Goal: Complete application form: Complete application form

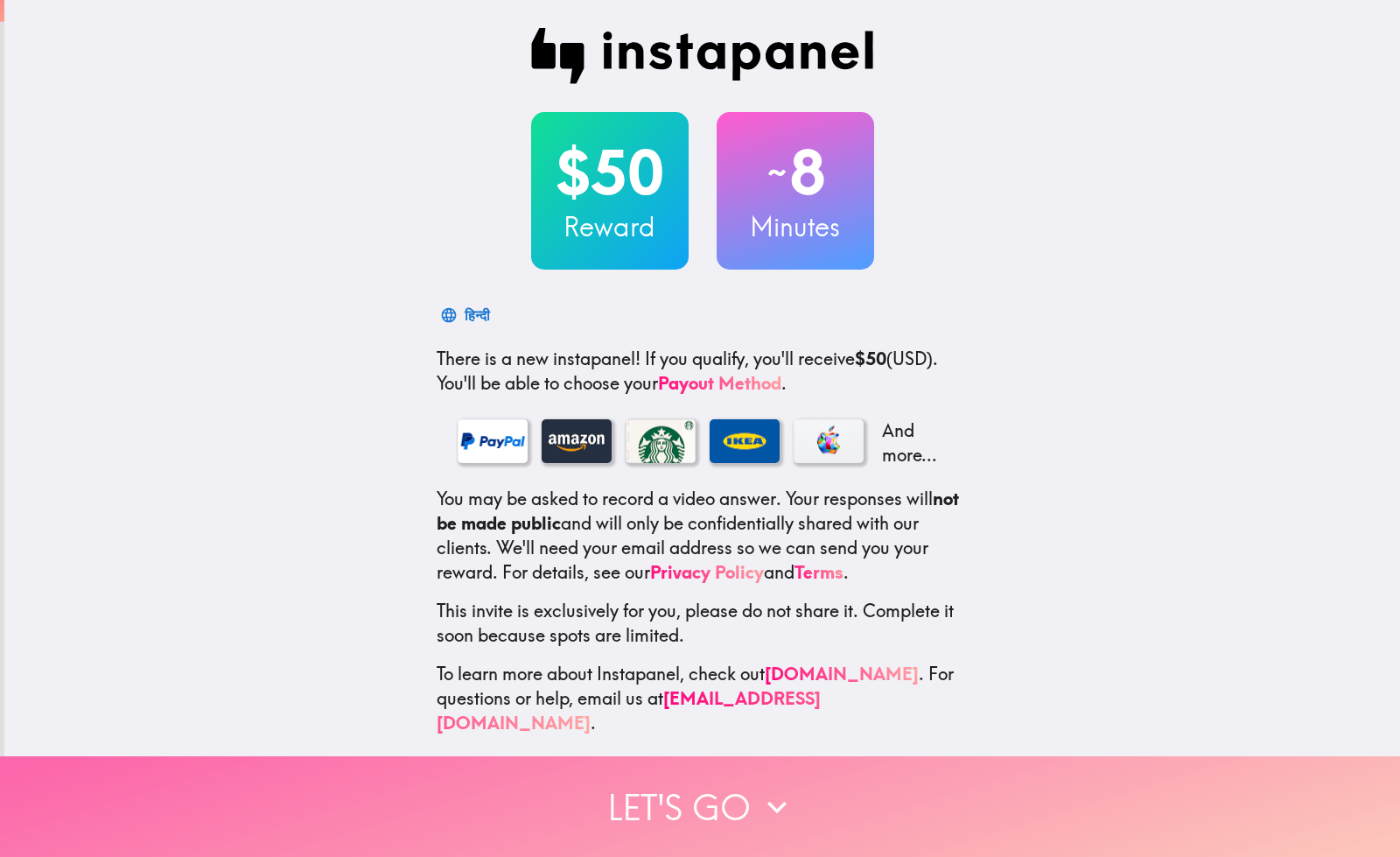
click at [642, 782] on button "Let's go" at bounding box center [700, 807] width 1400 height 101
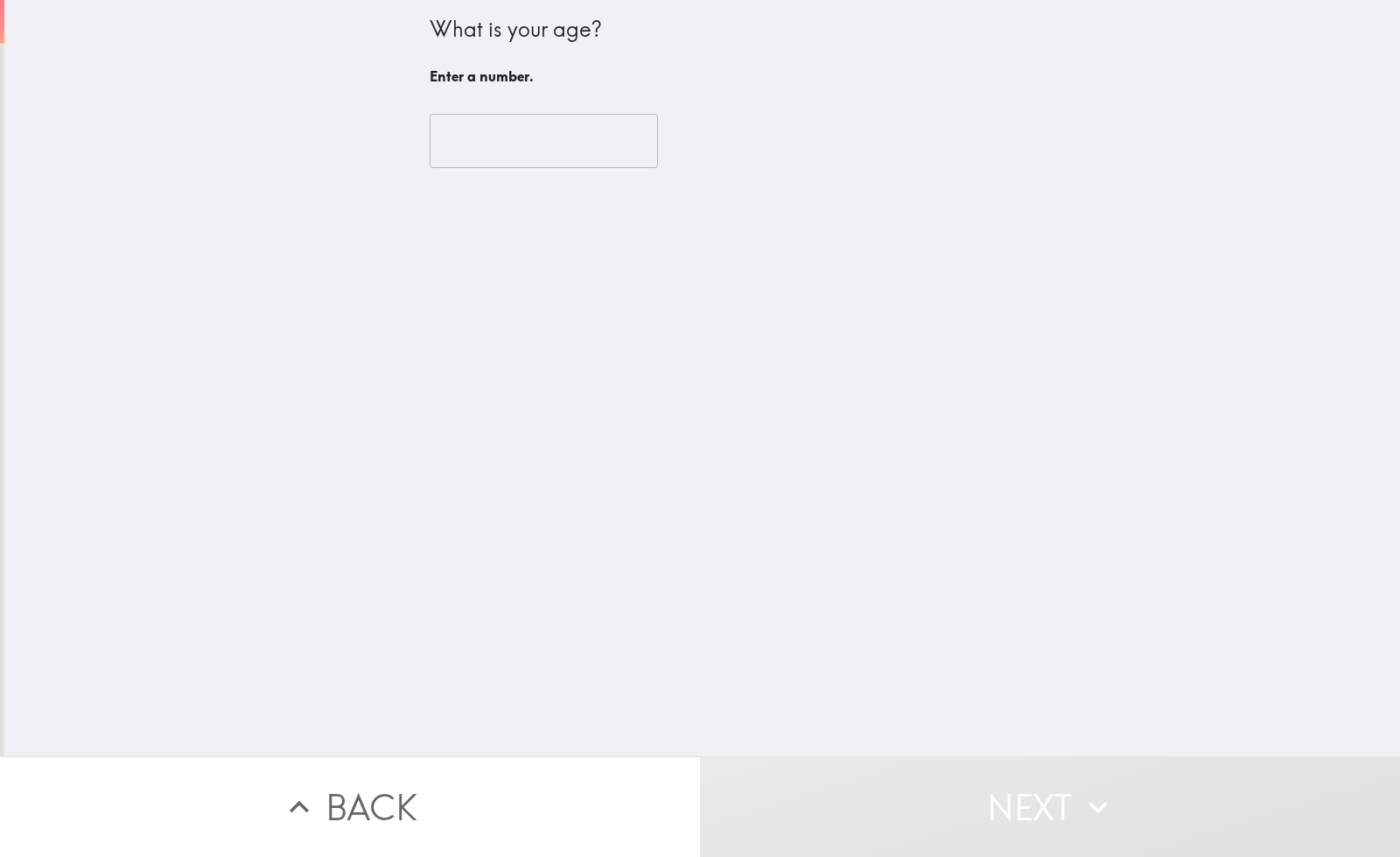
click at [483, 151] on input "number" at bounding box center [543, 141] width 228 height 54
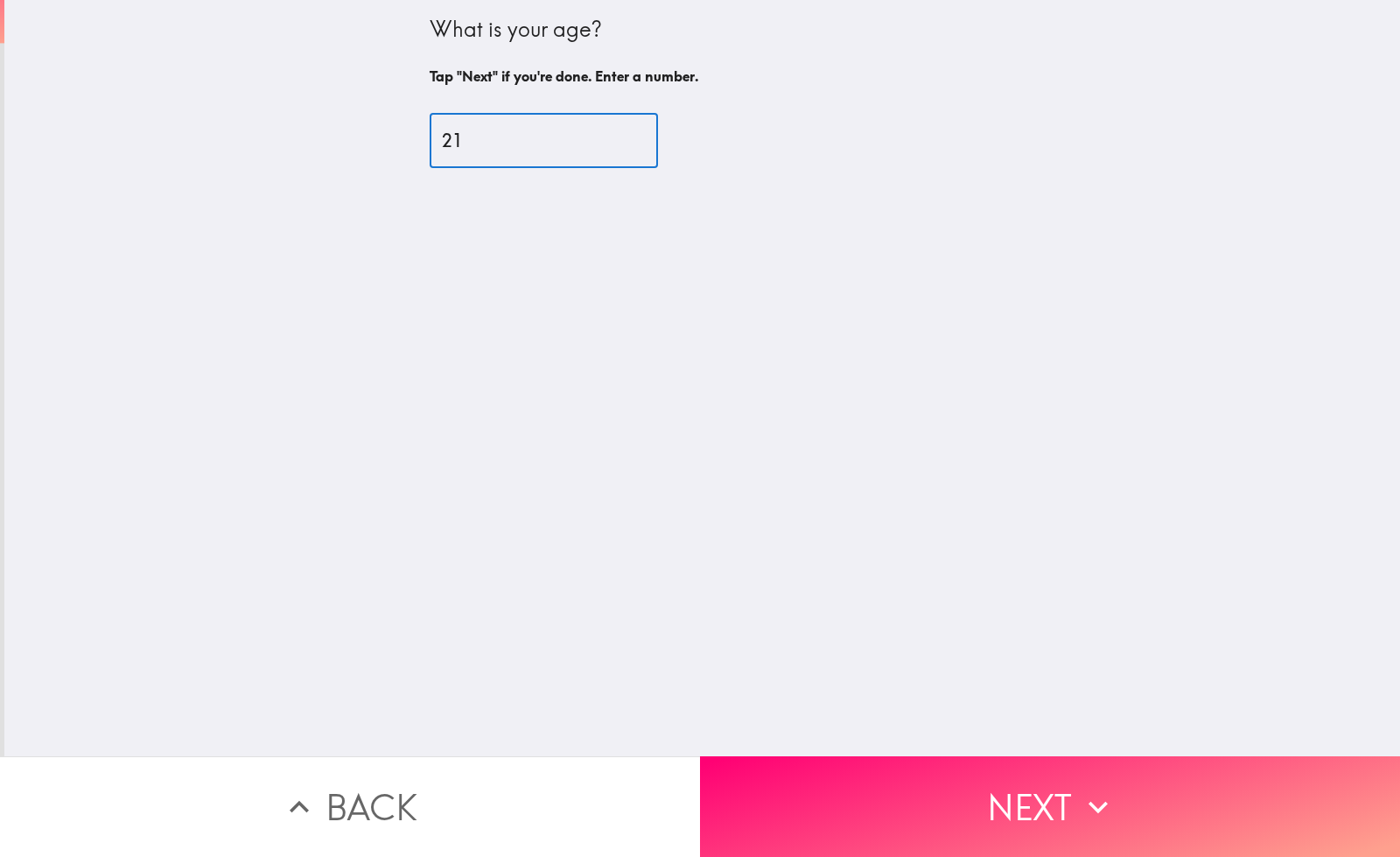
type input "21"
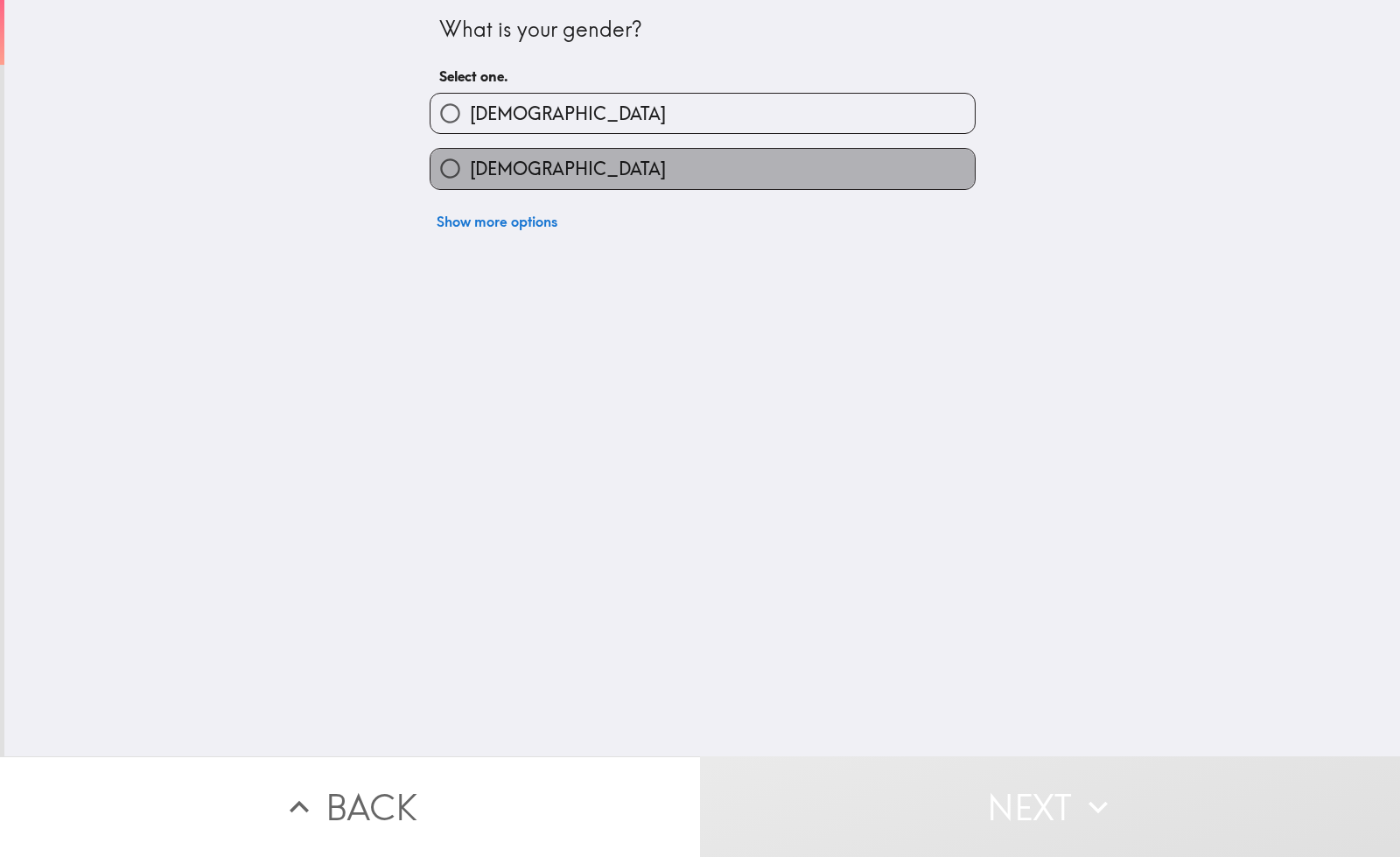
click at [517, 170] on label "[DEMOGRAPHIC_DATA]" at bounding box center [702, 169] width 544 height 40
click at [470, 170] on input "[DEMOGRAPHIC_DATA]" at bounding box center [450, 169] width 40 height 40
radio input "true"
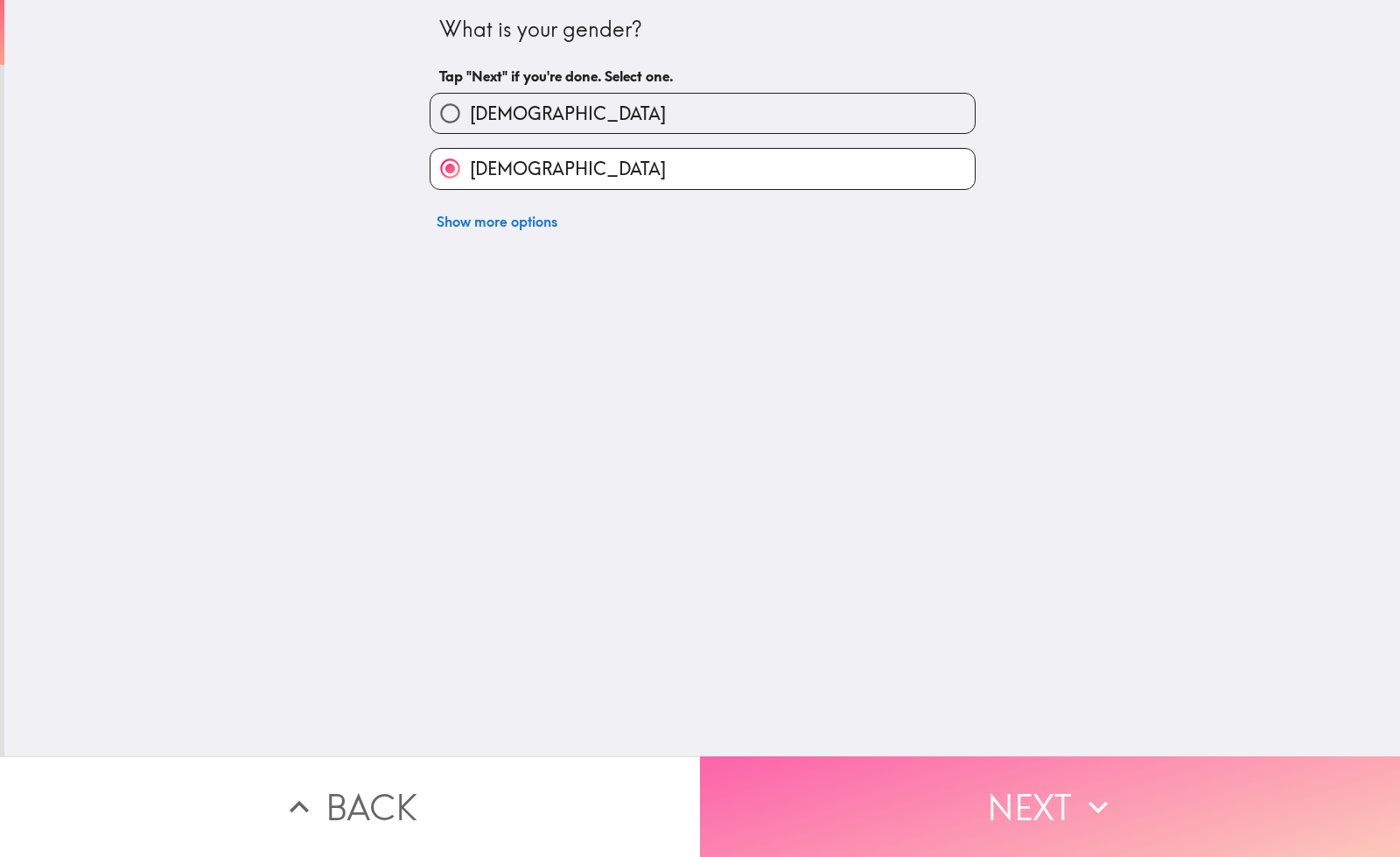
click at [901, 789] on button "Next" at bounding box center [1049, 807] width 700 height 101
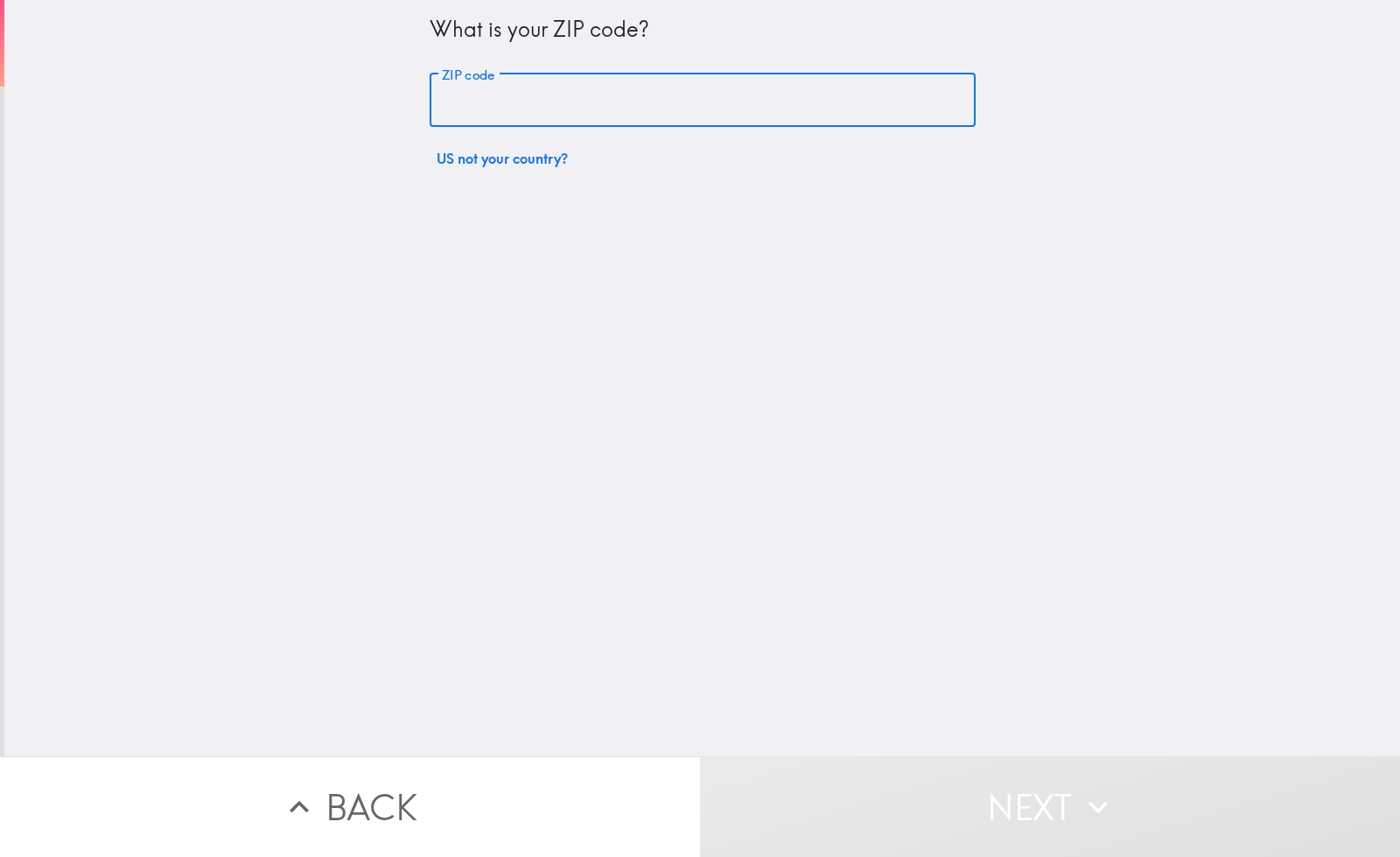
click at [514, 108] on input "ZIP code" at bounding box center [702, 101] width 546 height 54
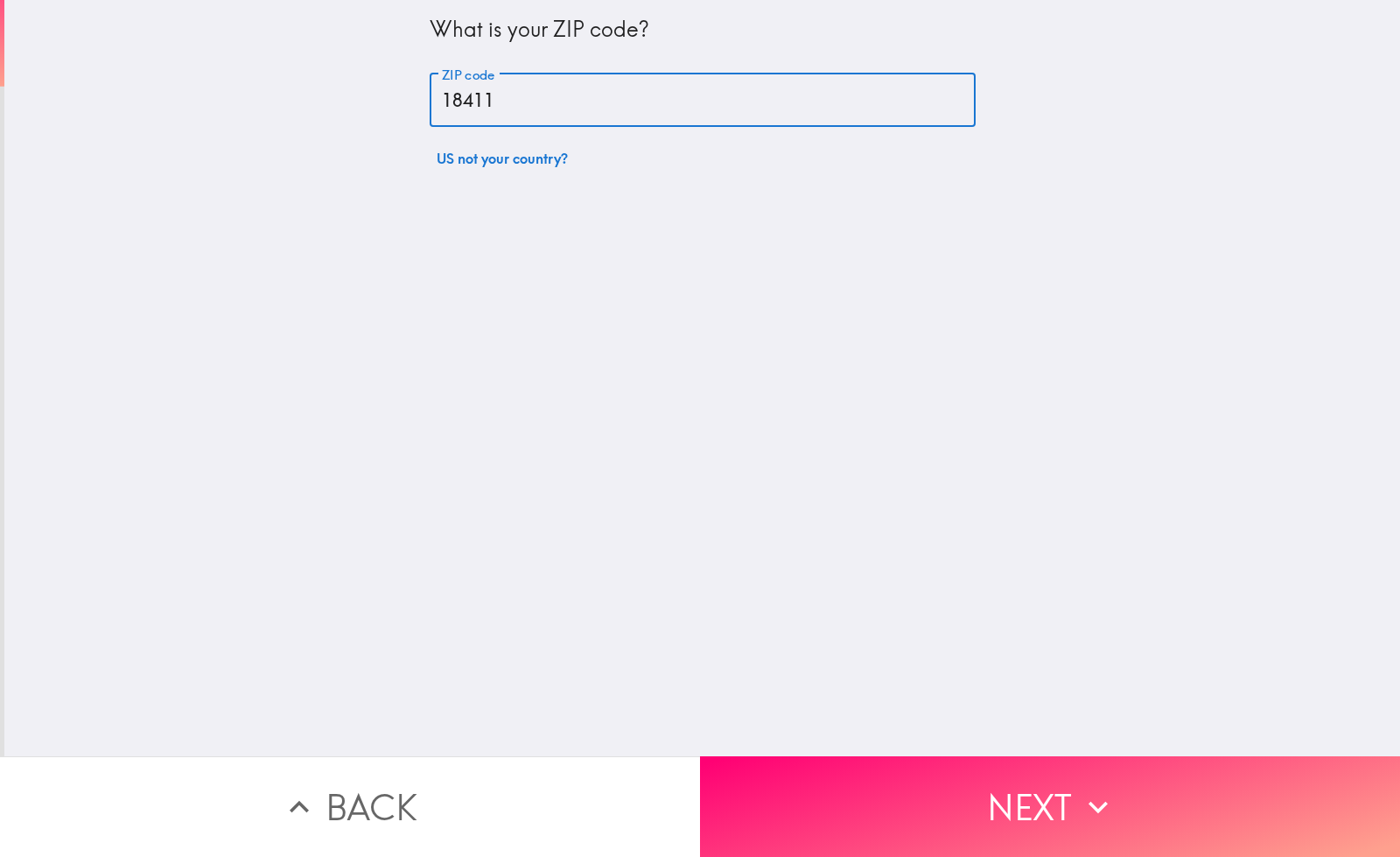
type input "18411"
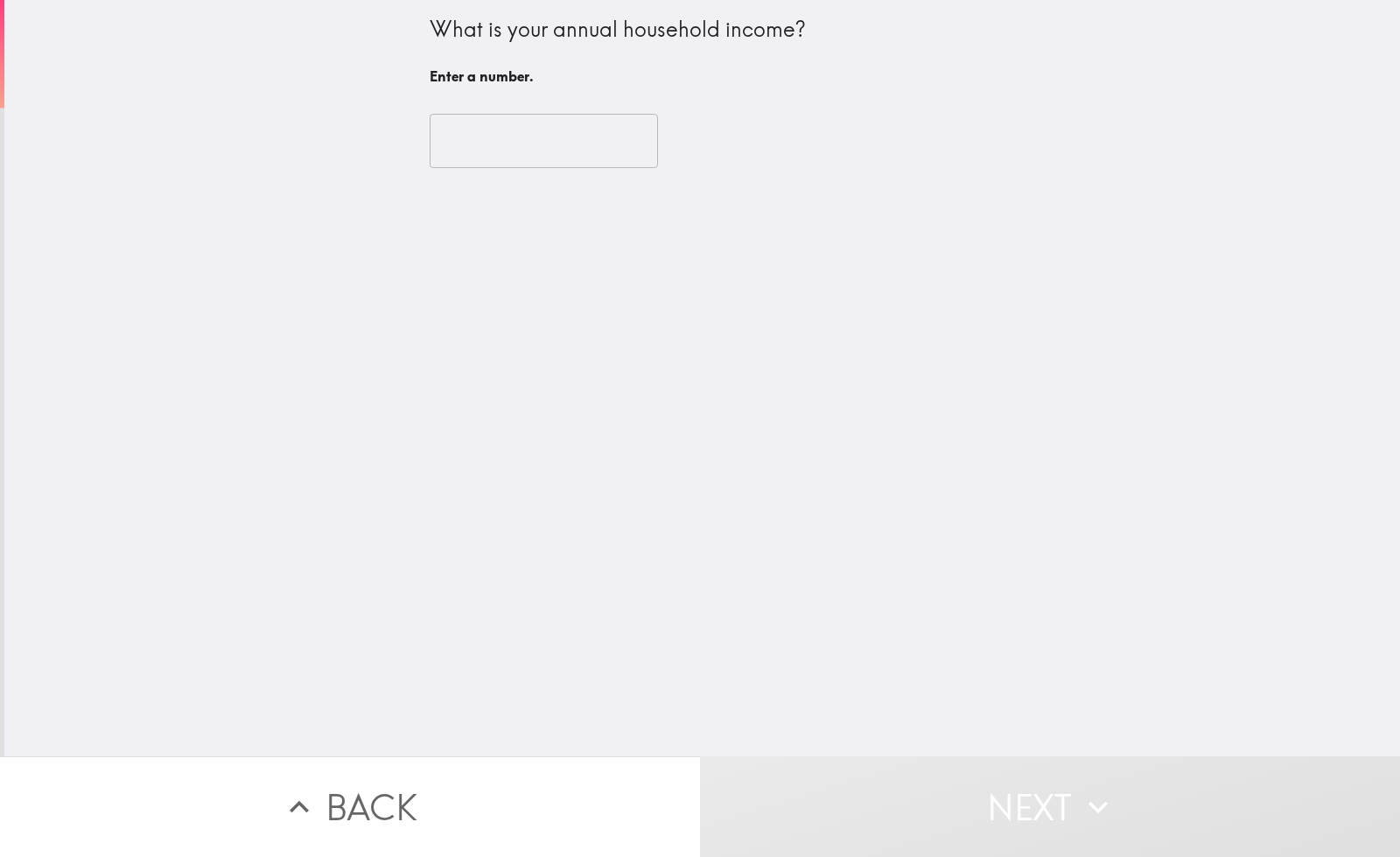
click at [507, 139] on input "number" at bounding box center [543, 141] width 228 height 54
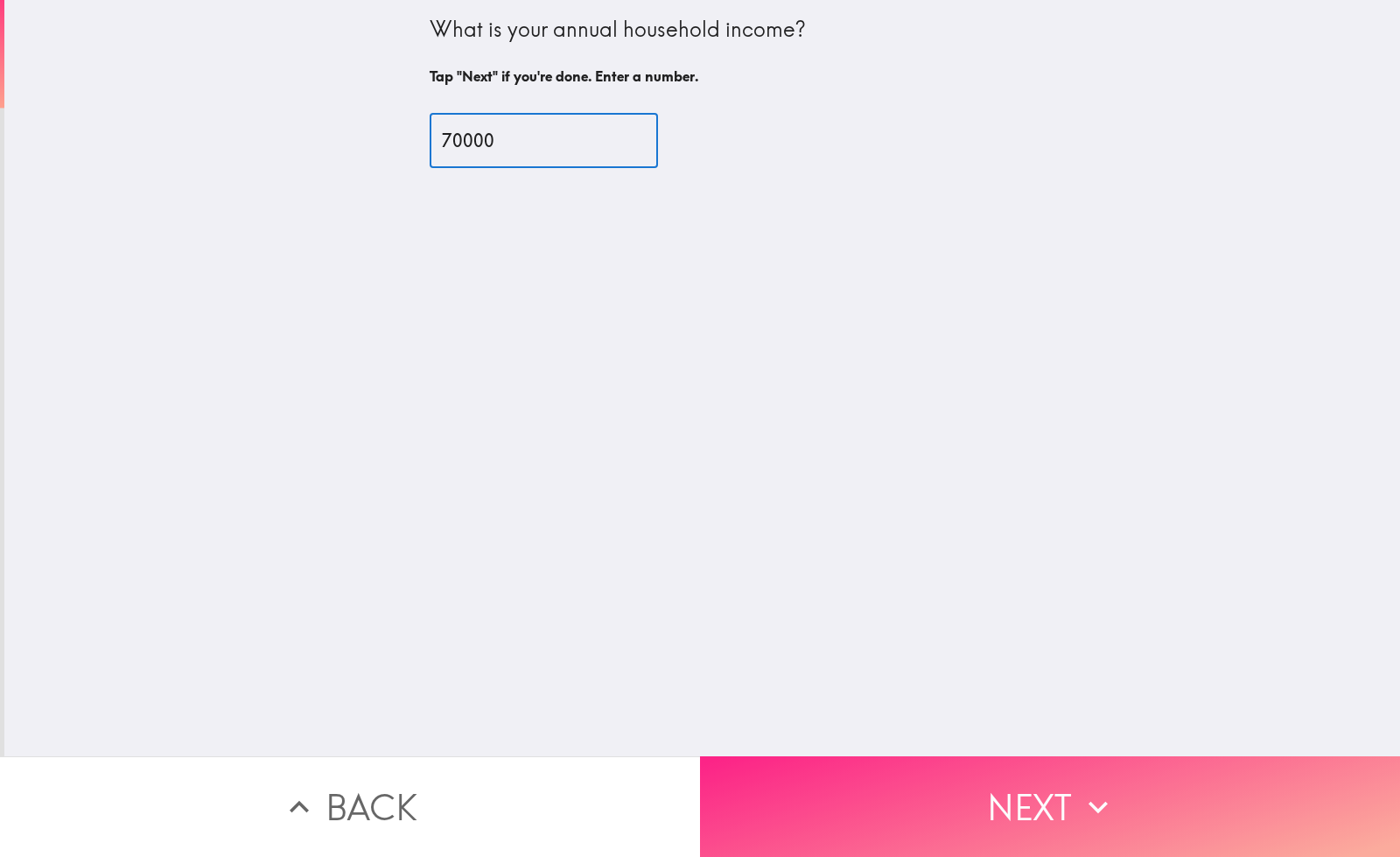
type input "70000"
click at [841, 777] on button "Next" at bounding box center [1049, 807] width 700 height 101
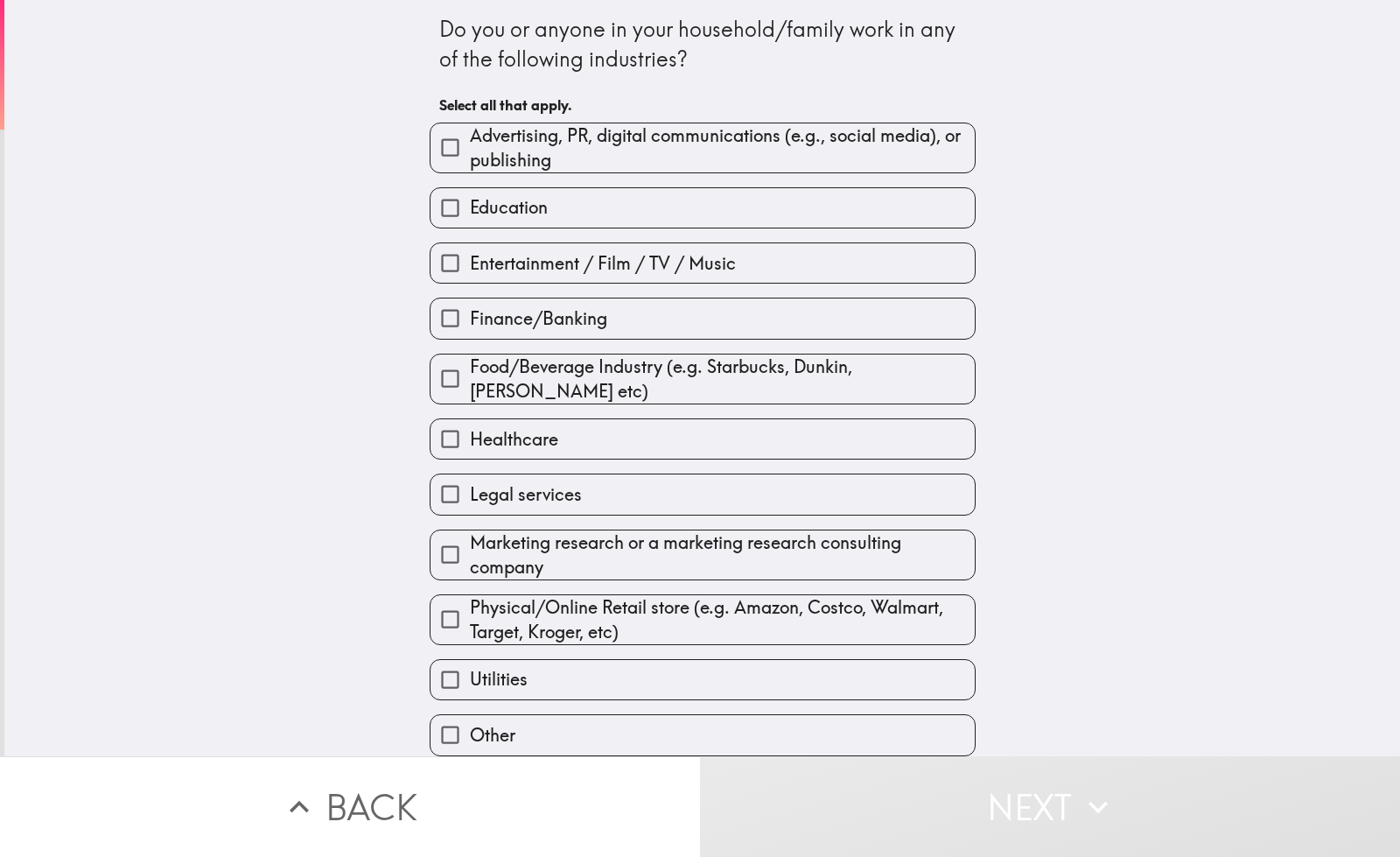
scroll to position [75, 0]
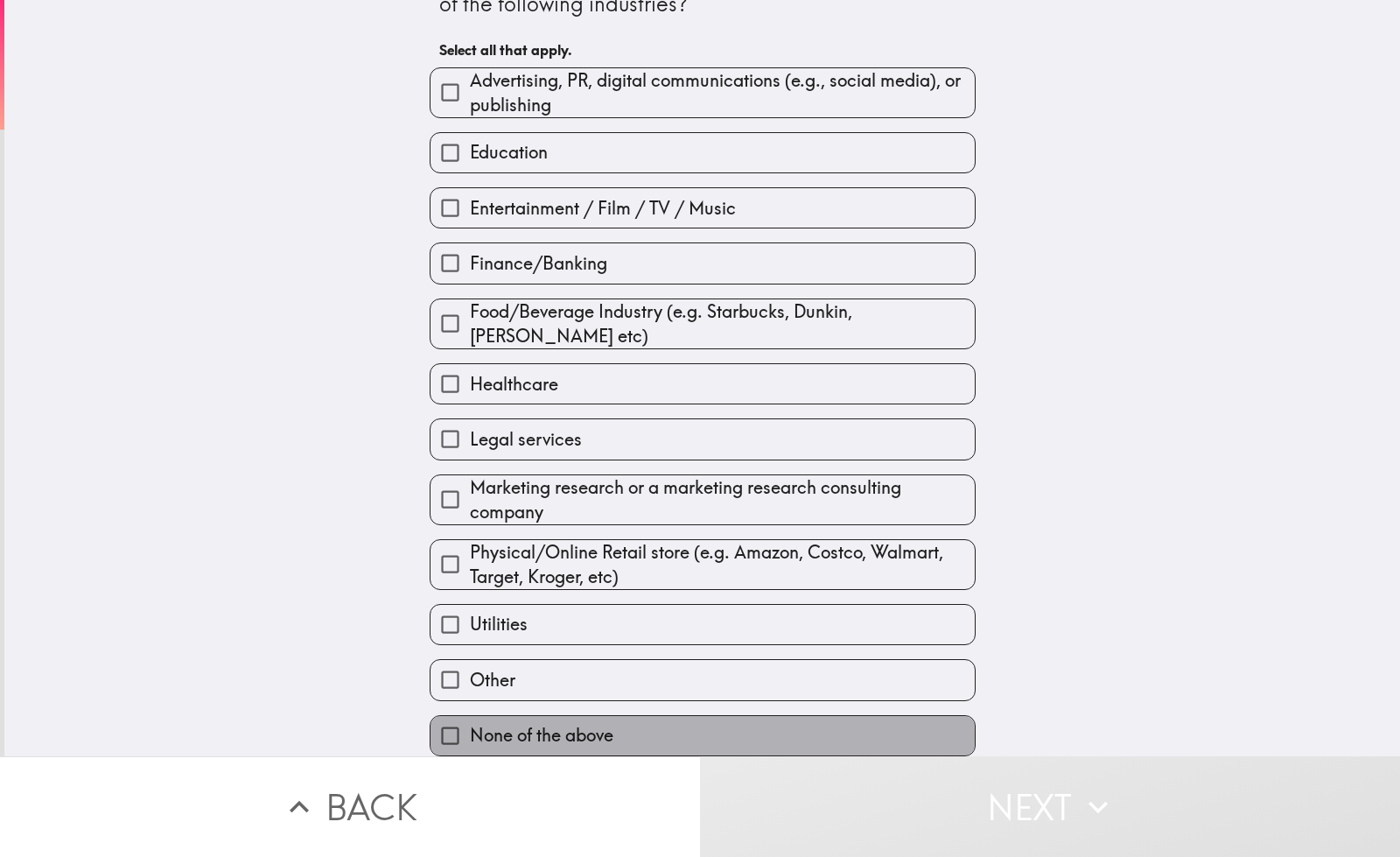
click at [544, 723] on span "None of the above" at bounding box center [542, 735] width 144 height 24
click at [470, 723] on input "None of the above" at bounding box center [450, 736] width 40 height 40
checkbox input "true"
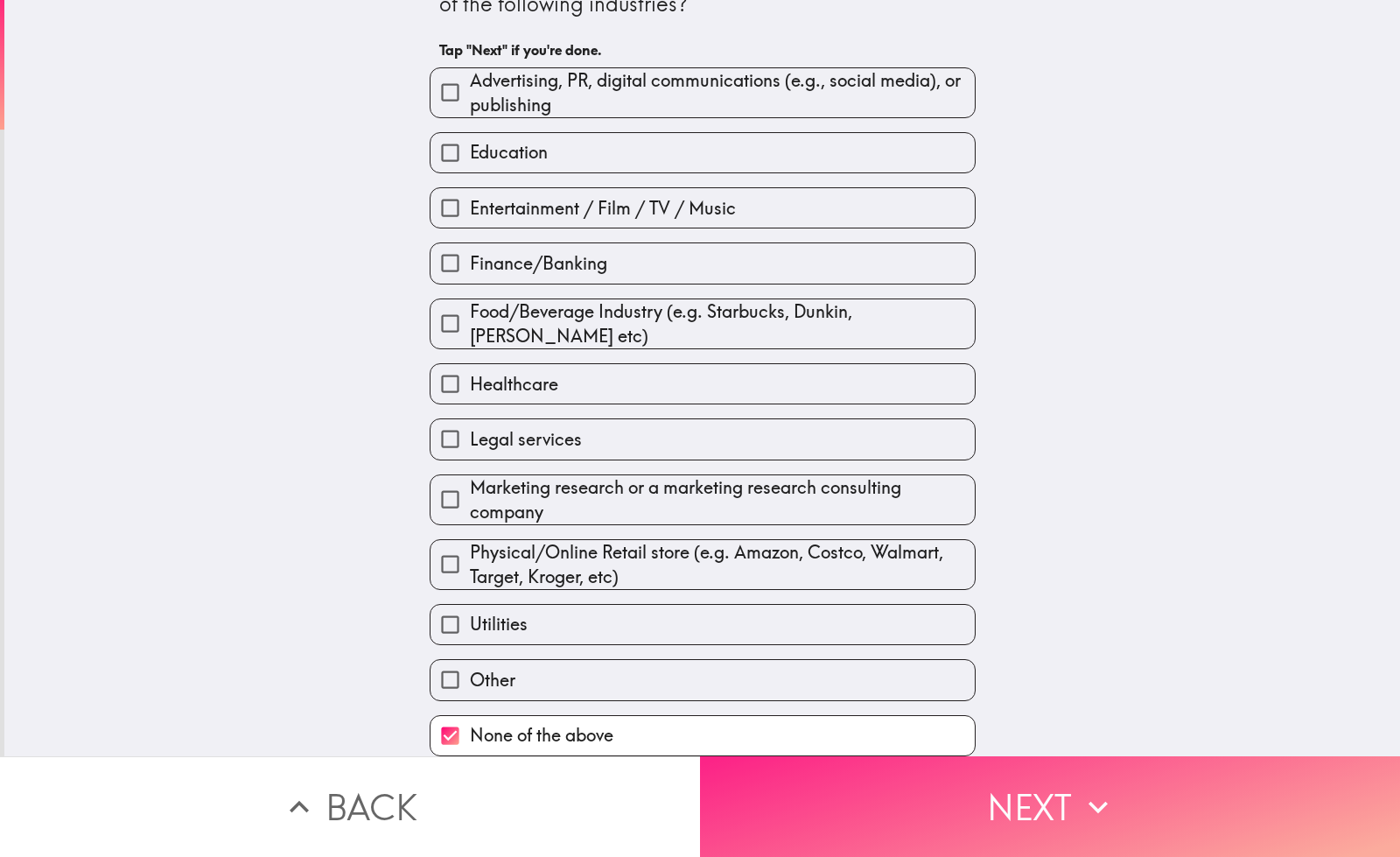
click at [846, 778] on button "Next" at bounding box center [1049, 807] width 700 height 101
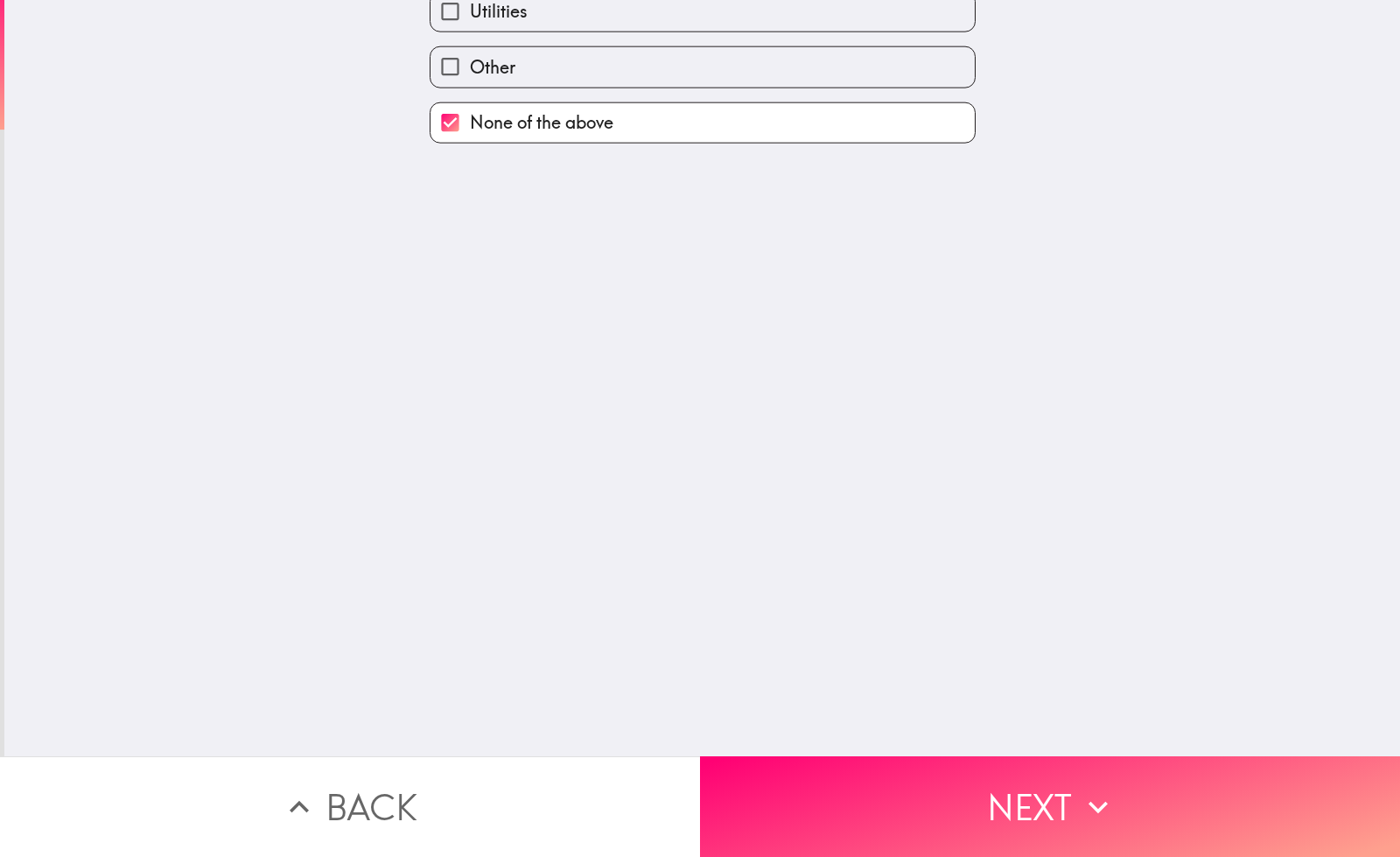
scroll to position [0, 0]
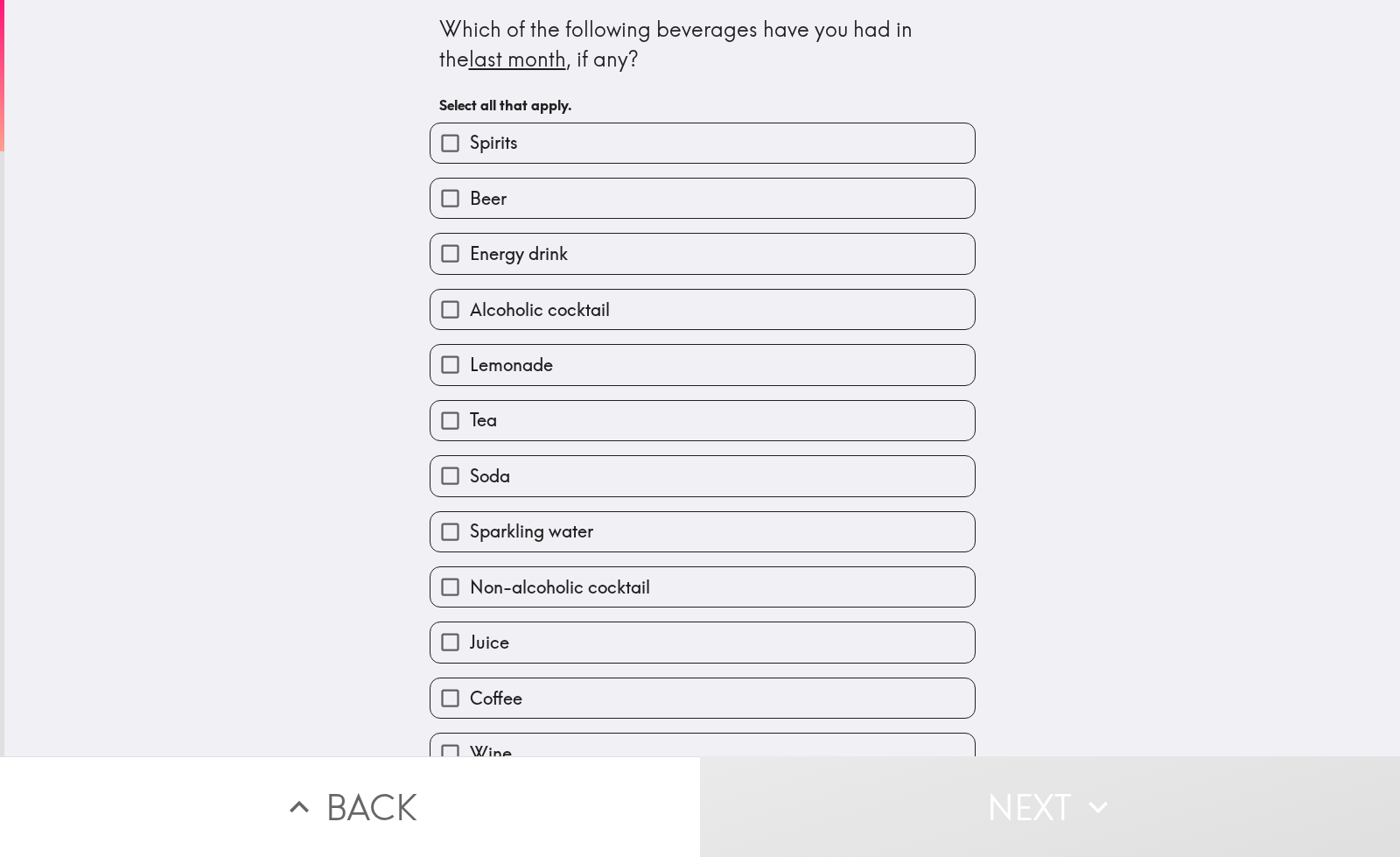
click at [579, 203] on label "Beer" at bounding box center [702, 199] width 544 height 40
click at [470, 203] on input "Beer" at bounding box center [450, 199] width 40 height 40
checkbox input "true"
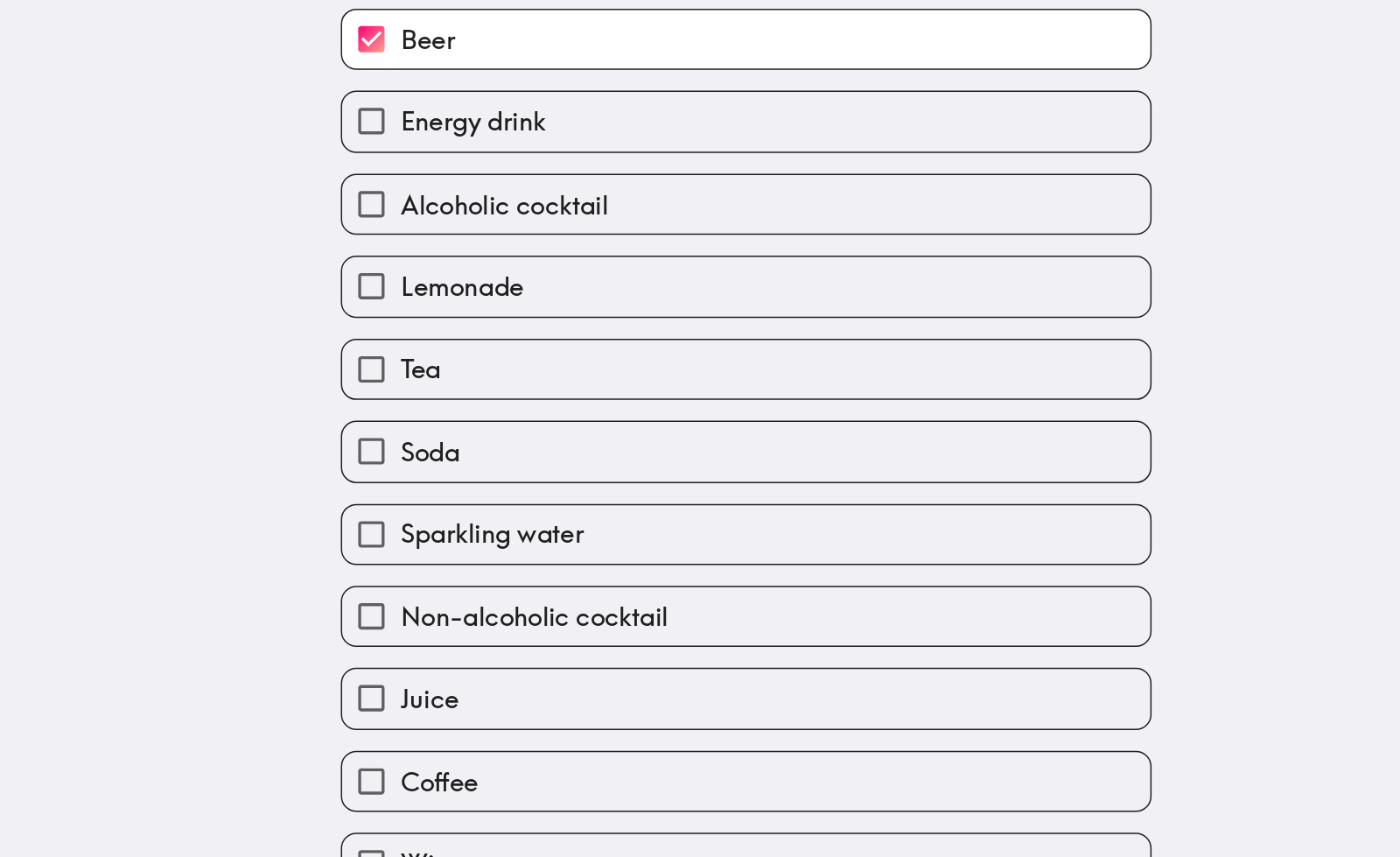
scroll to position [150, 0]
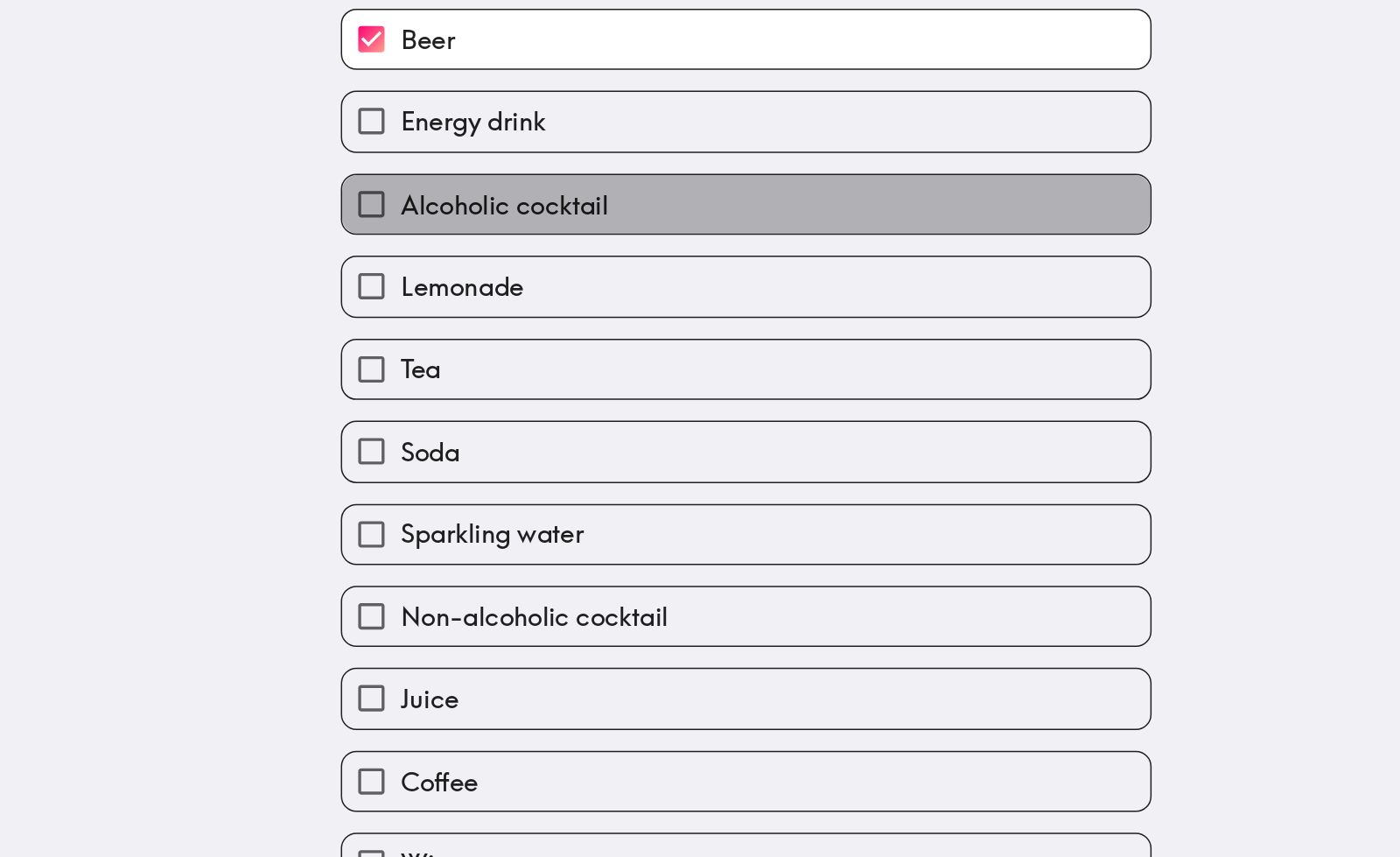
click at [564, 172] on span "Alcoholic cocktail" at bounding box center [540, 181] width 140 height 24
click at [470, 172] on input "Alcoholic cocktail" at bounding box center [450, 181] width 40 height 40
checkbox input "true"
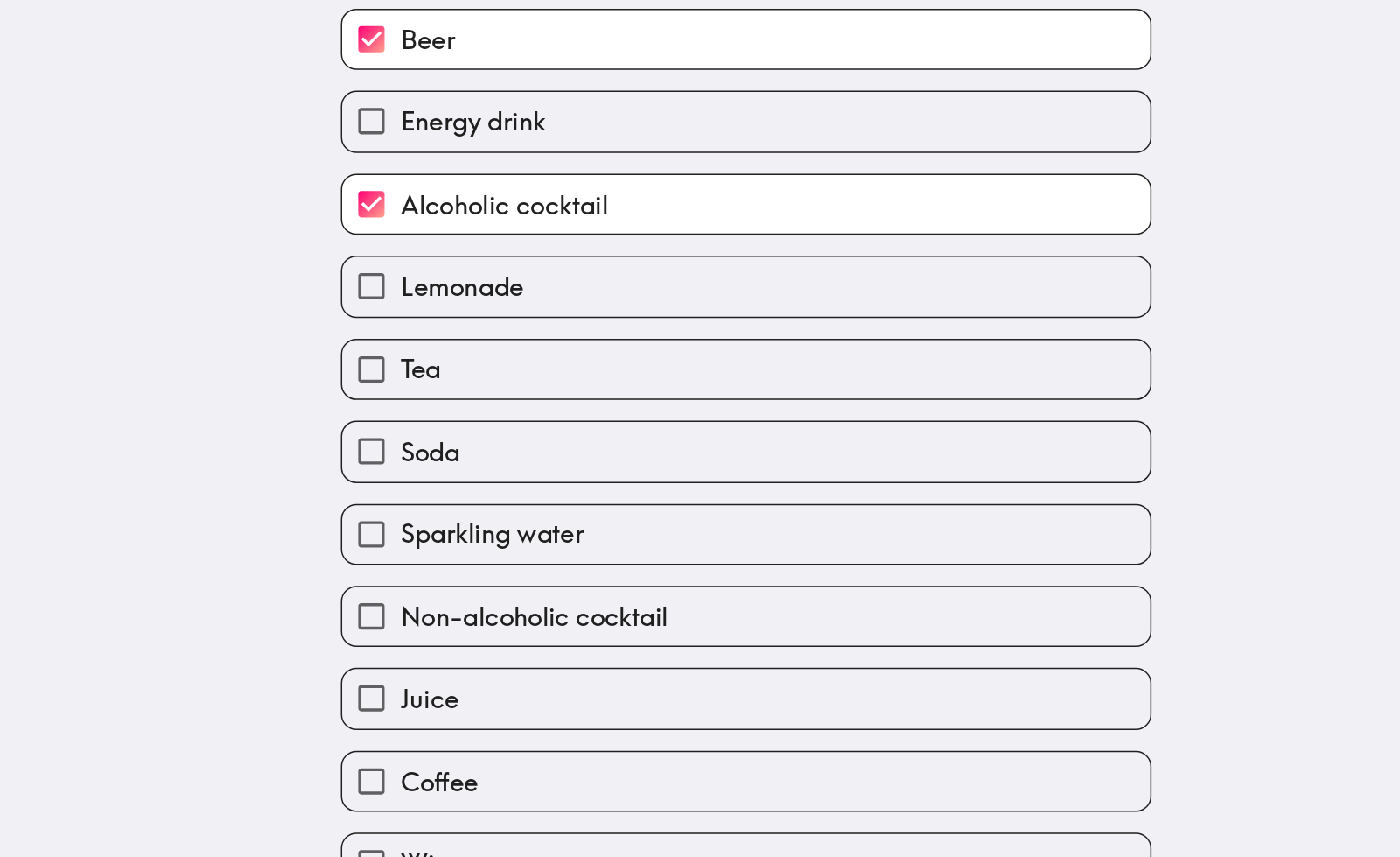
click at [517, 229] on label "Lemonade" at bounding box center [702, 236] width 544 height 40
click at [470, 229] on input "Lemonade" at bounding box center [450, 236] width 40 height 40
checkbox input "true"
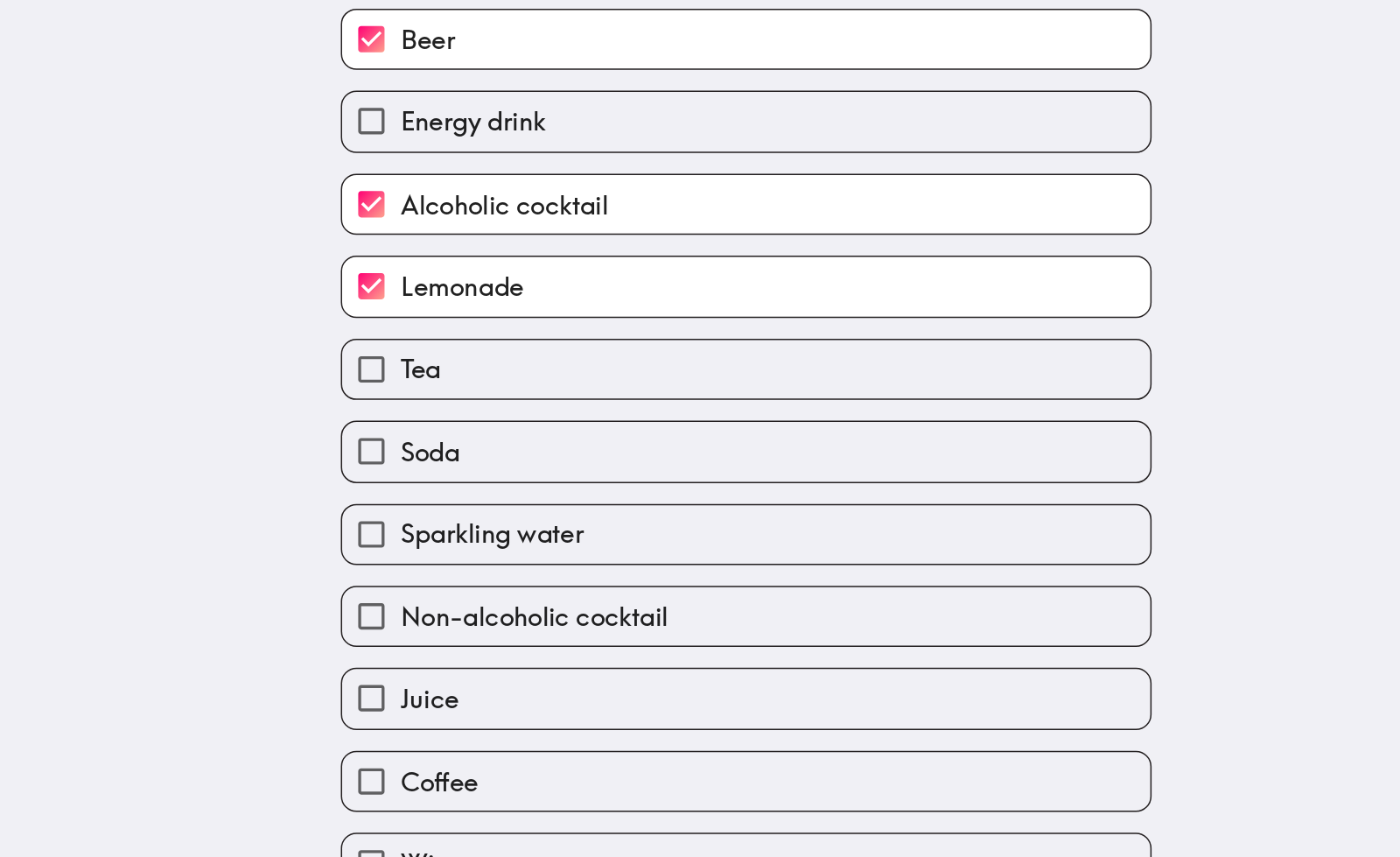
click at [506, 281] on label "Tea" at bounding box center [702, 292] width 544 height 40
click at [470, 281] on input "Tea" at bounding box center [450, 292] width 40 height 40
checkbox input "true"
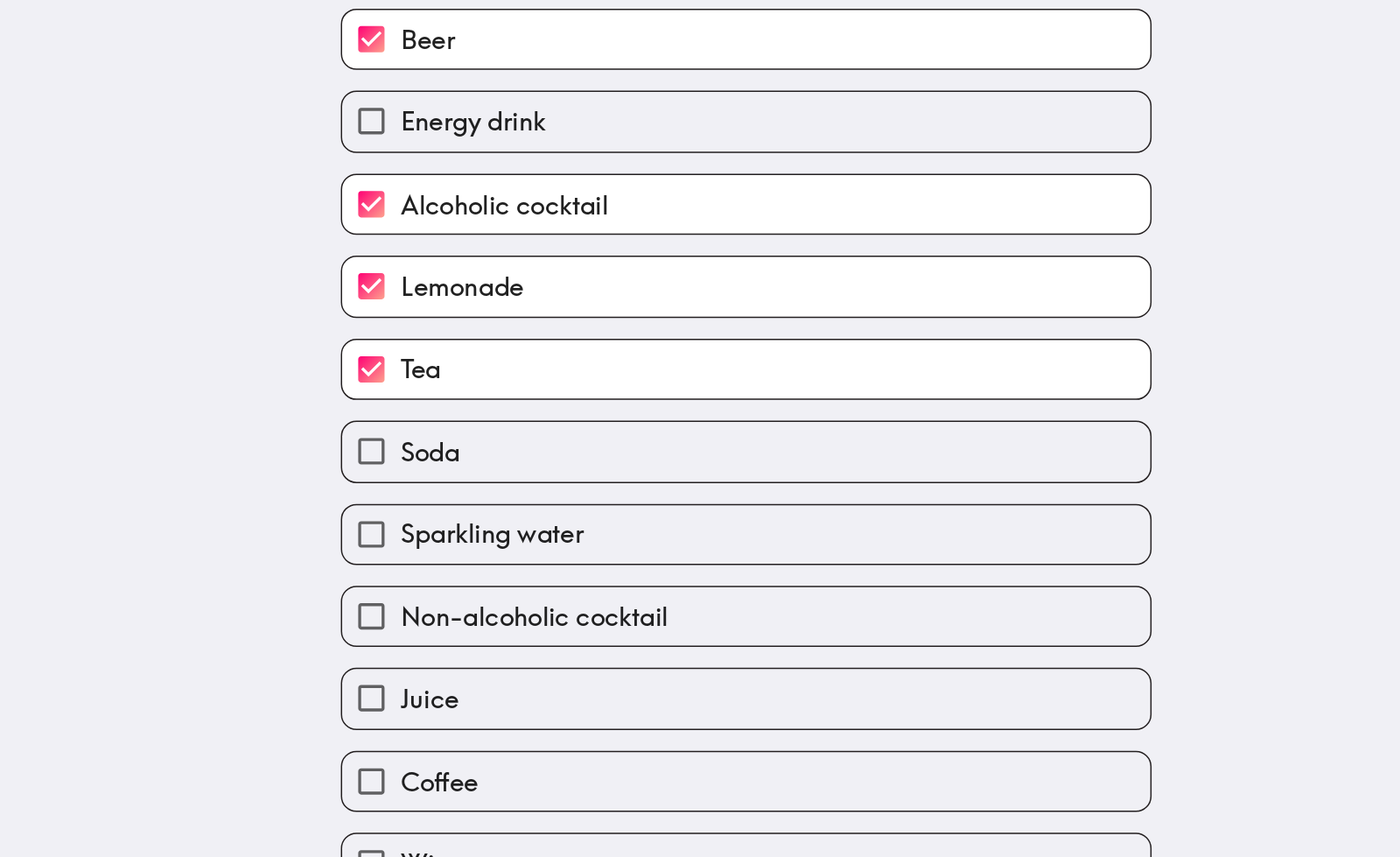
click at [515, 327] on label "Soda" at bounding box center [702, 347] width 544 height 40
click at [470, 327] on input "Soda" at bounding box center [450, 347] width 40 height 40
checkbox input "true"
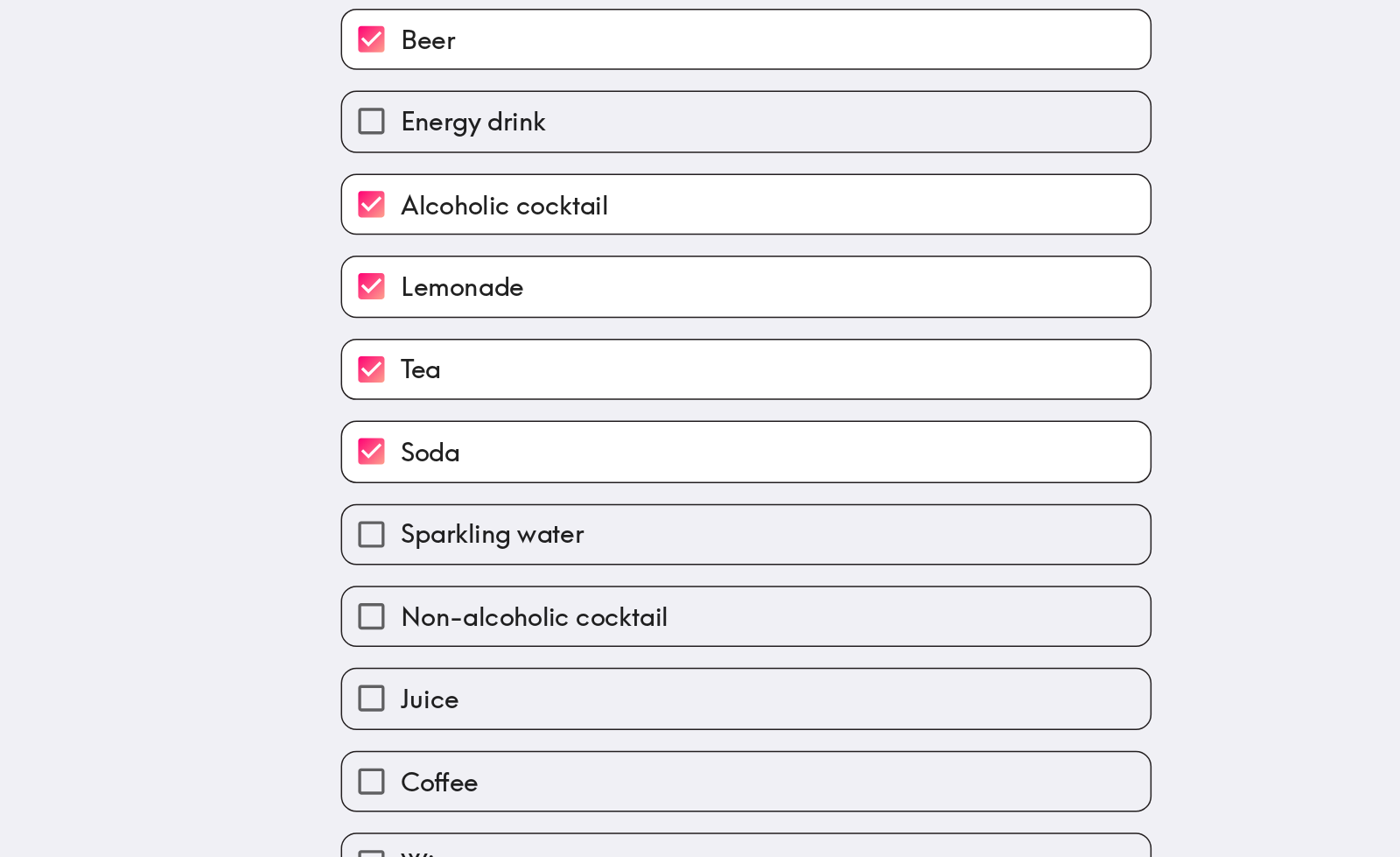
scroll to position [149, 0]
click at [547, 390] on span "Sparkling water" at bounding box center [531, 402] width 123 height 24
click at [470, 386] on input "Sparkling water" at bounding box center [450, 403] width 40 height 40
checkbox input "true"
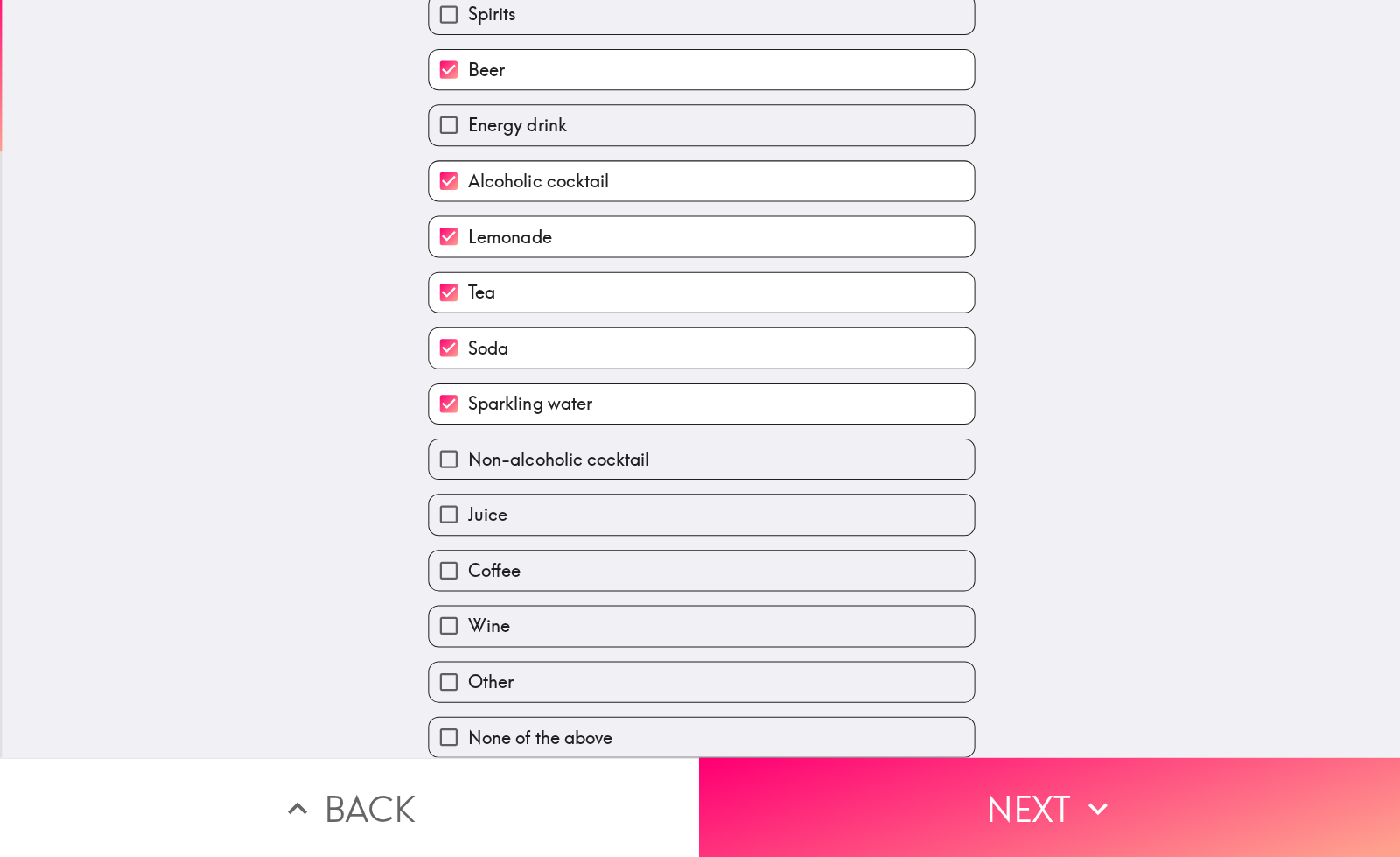
scroll to position [0, 0]
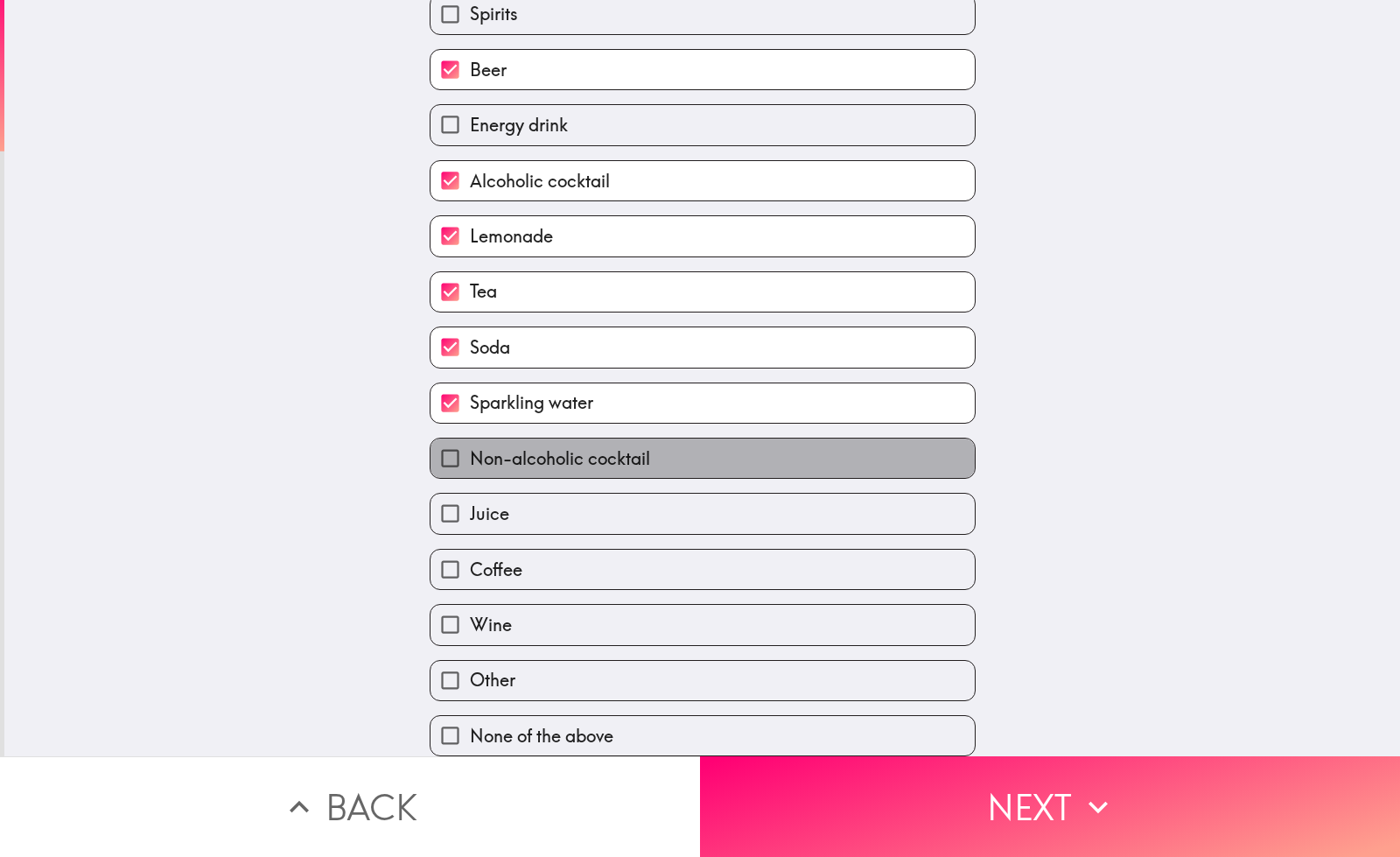
click at [570, 446] on span "Non-alcoholic cocktail" at bounding box center [559, 458] width 181 height 24
click at [470, 446] on input "Non-alcoholic cocktail" at bounding box center [450, 458] width 40 height 40
checkbox input "true"
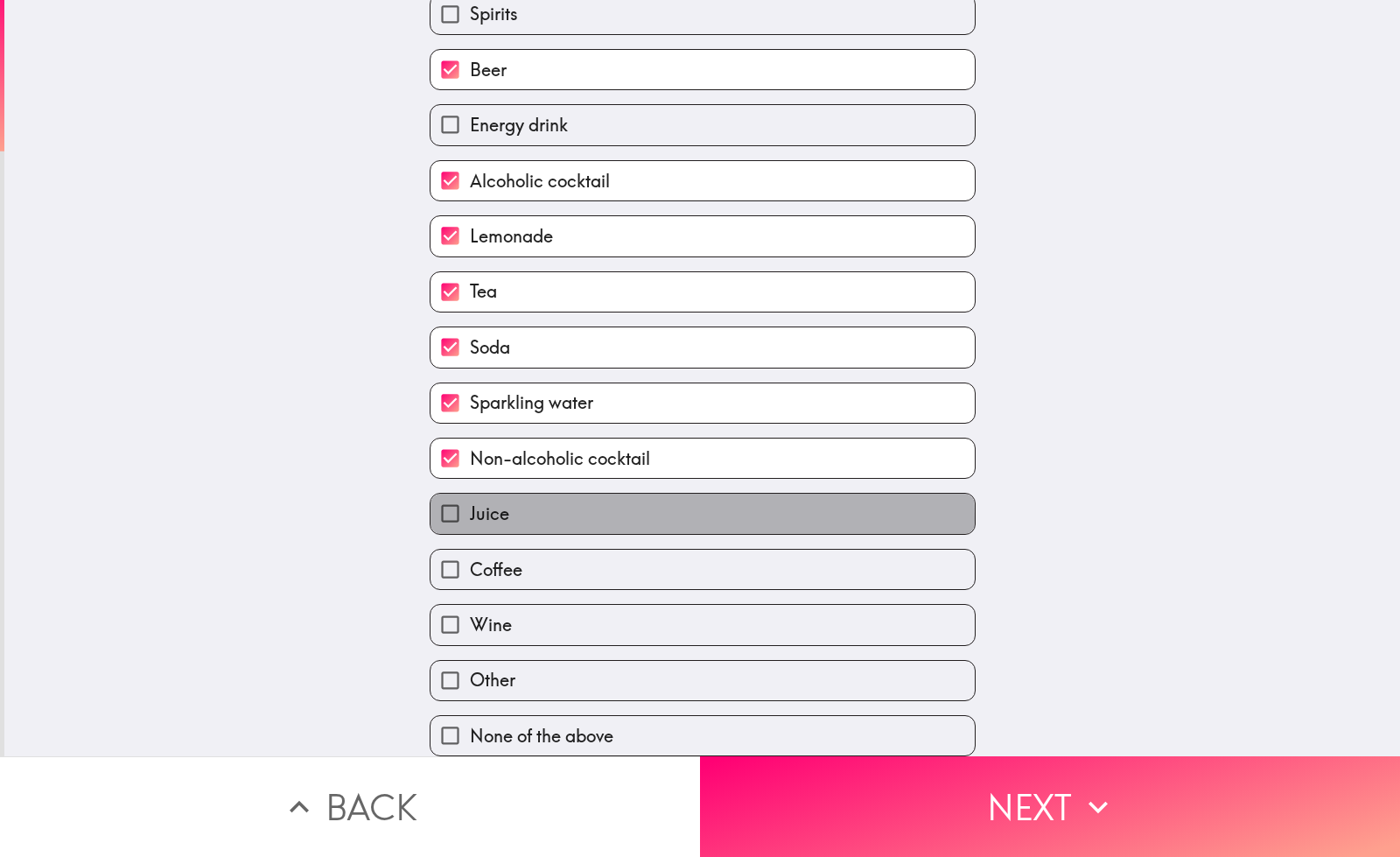
click at [555, 503] on label "Juice" at bounding box center [702, 513] width 544 height 40
click at [470, 503] on input "Juice" at bounding box center [450, 513] width 40 height 40
checkbox input "true"
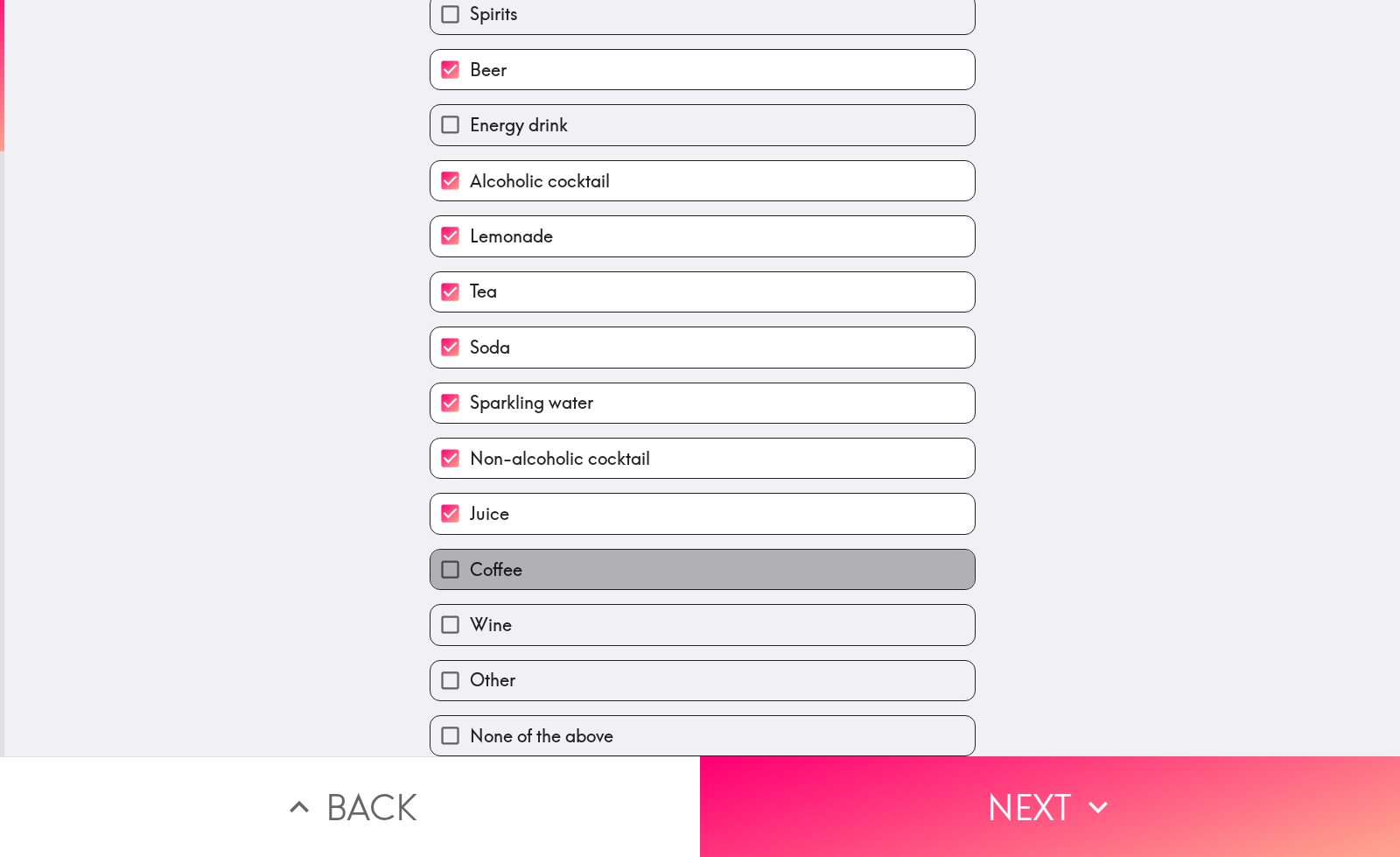
click at [562, 555] on label "Coffee" at bounding box center [702, 570] width 544 height 40
click at [470, 555] on input "Coffee" at bounding box center [450, 570] width 40 height 40
checkbox input "true"
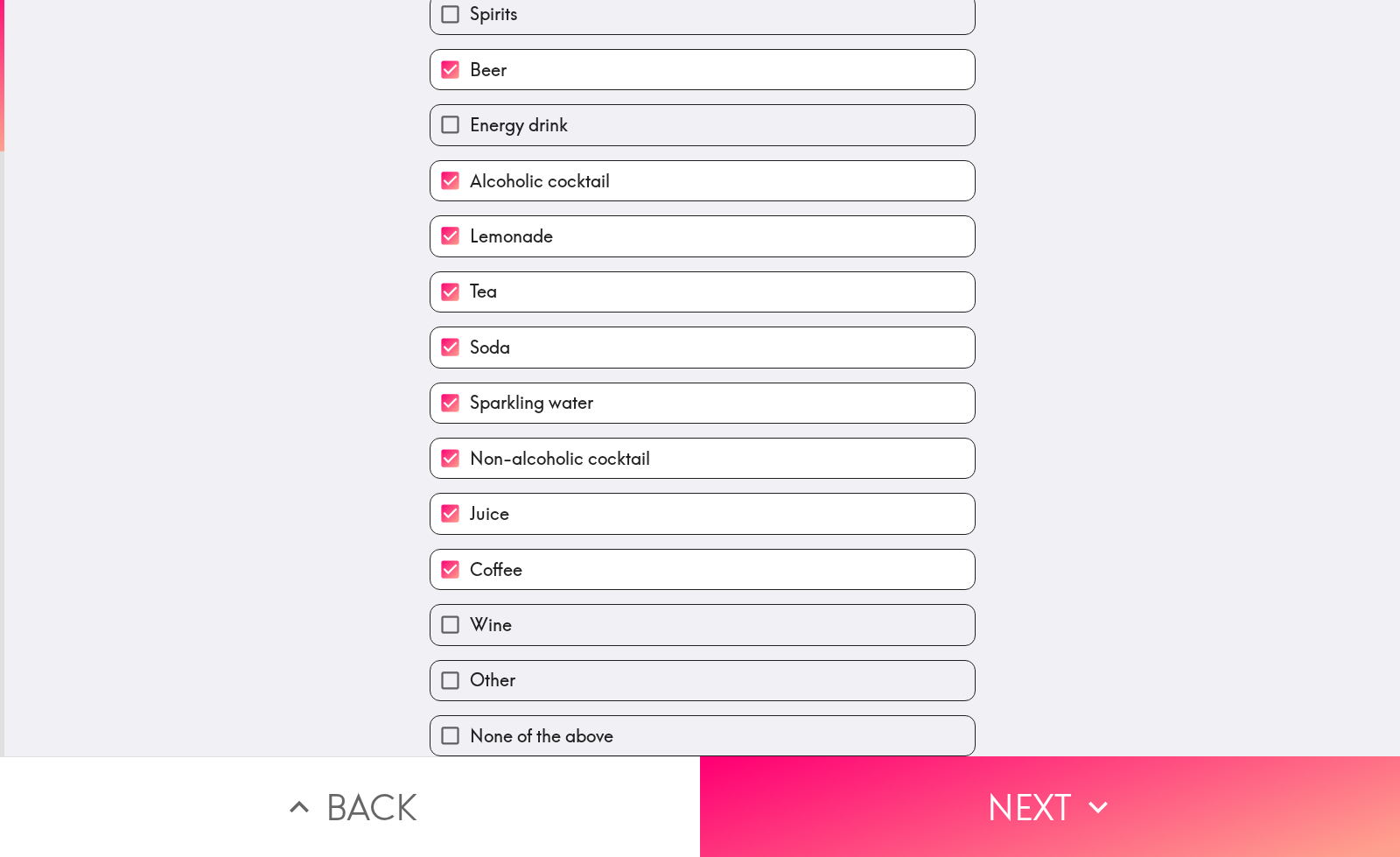
click at [557, 605] on label "Wine" at bounding box center [702, 624] width 544 height 40
click at [470, 605] on input "Wine" at bounding box center [450, 624] width 40 height 40
click at [583, 611] on label "Wine" at bounding box center [702, 624] width 544 height 40
click at [470, 611] on input "Wine" at bounding box center [450, 624] width 40 height 40
checkbox input "false"
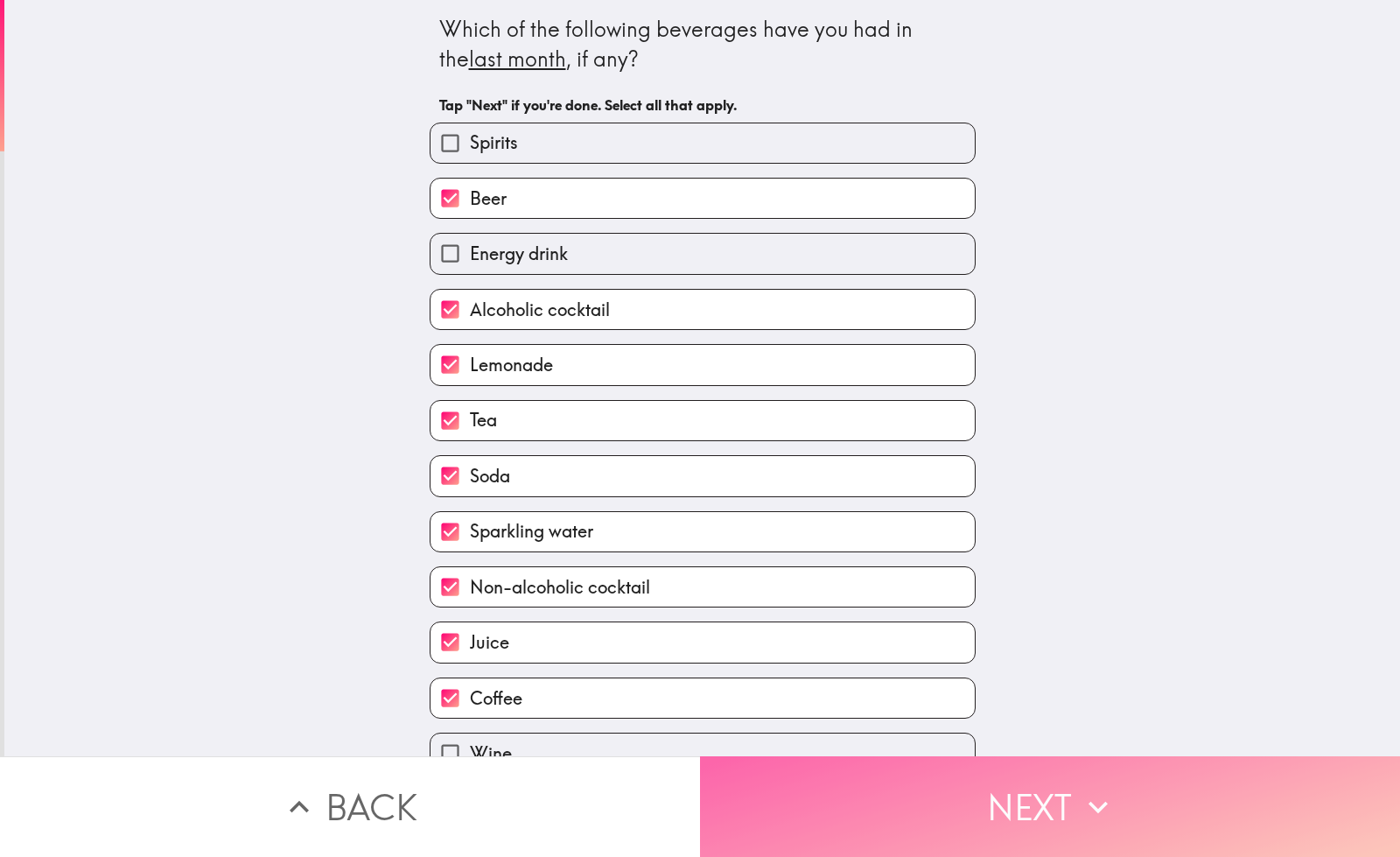
click at [832, 827] on button "Next" at bounding box center [1049, 807] width 700 height 101
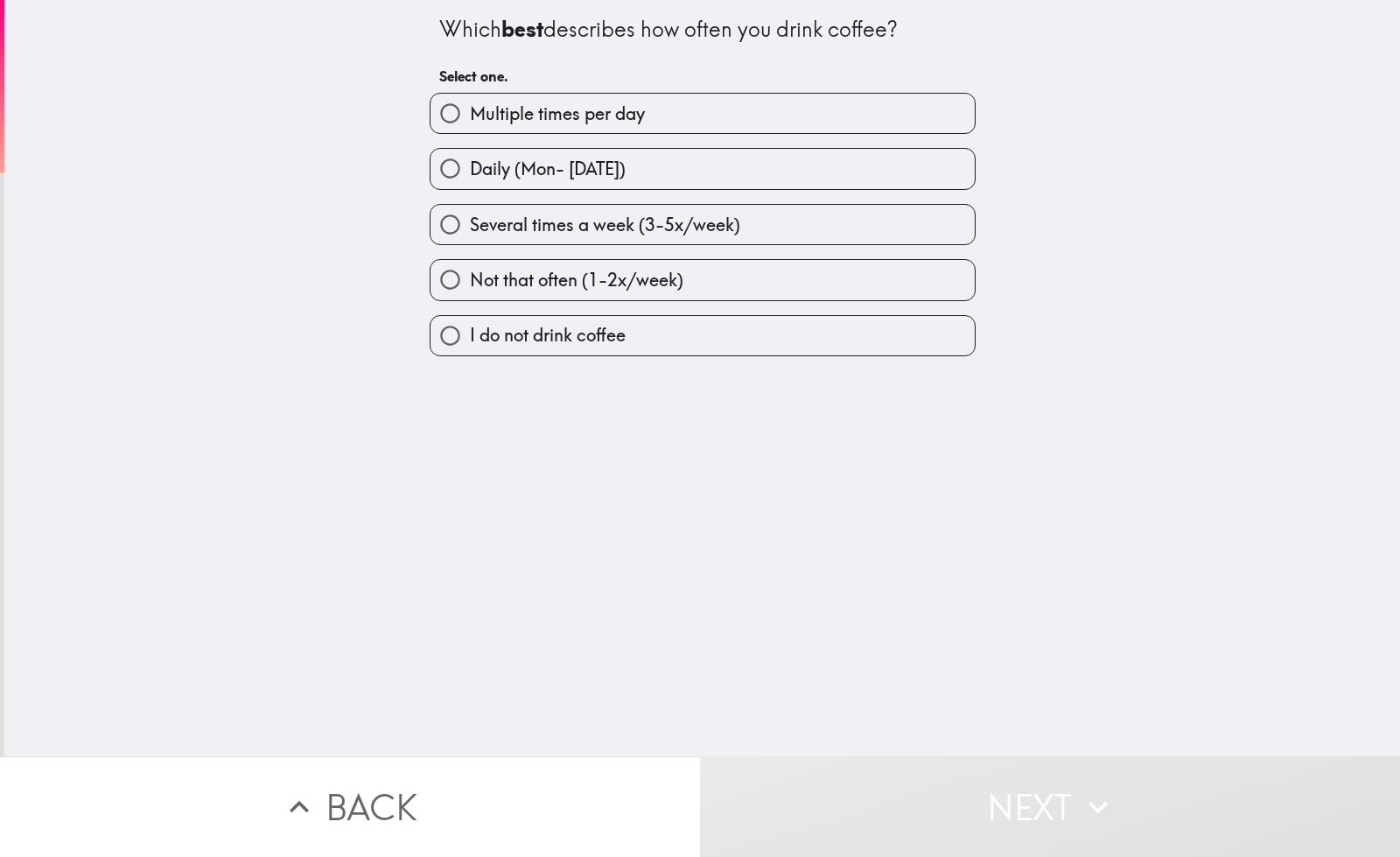
click at [626, 226] on span "Several times a week (3-5x/week)" at bounding box center [604, 225] width 270 height 24
click at [470, 226] on input "Several times a week (3-5x/week)" at bounding box center [450, 225] width 40 height 40
radio input "true"
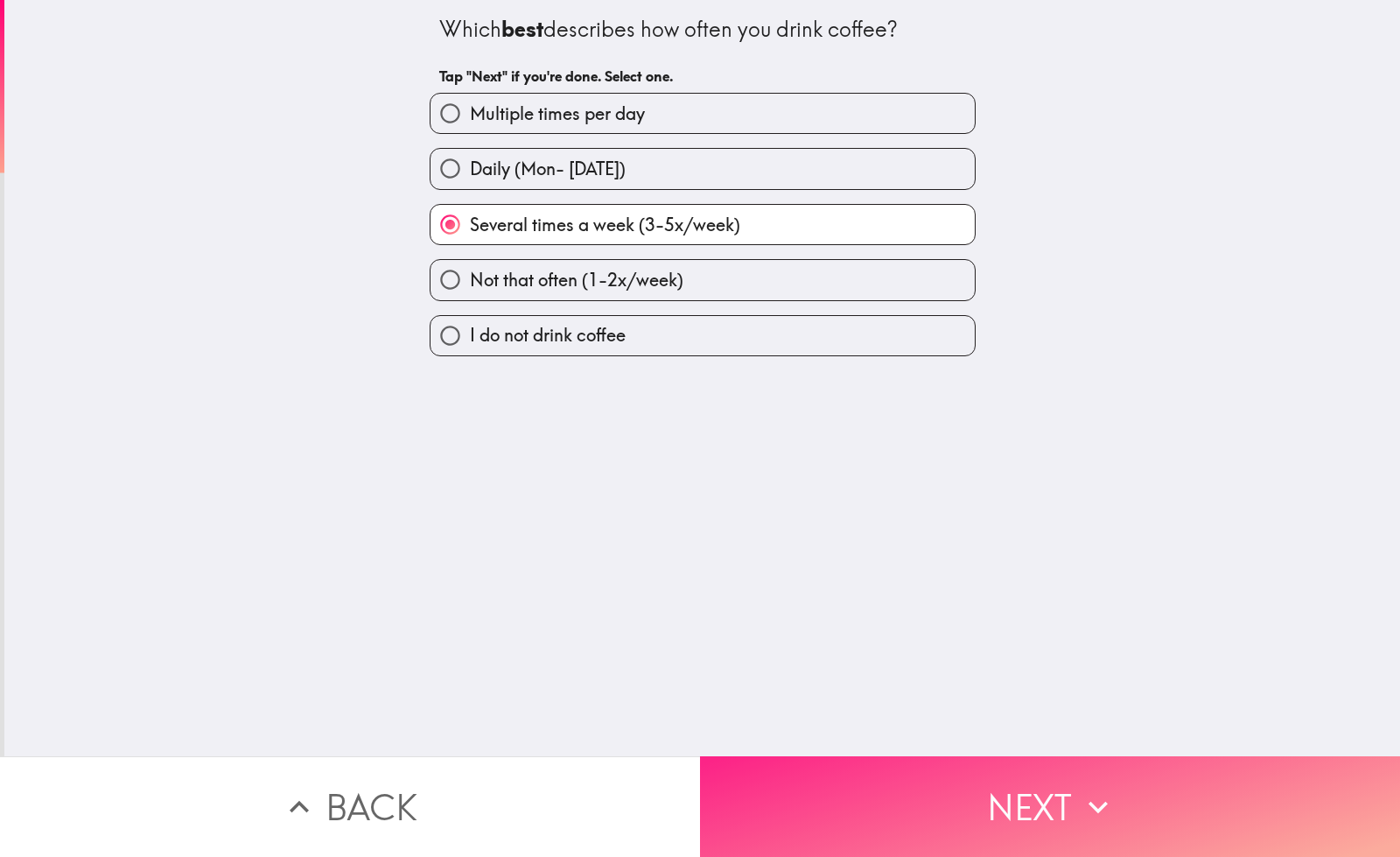
click at [823, 800] on button "Next" at bounding box center [1049, 807] width 700 height 101
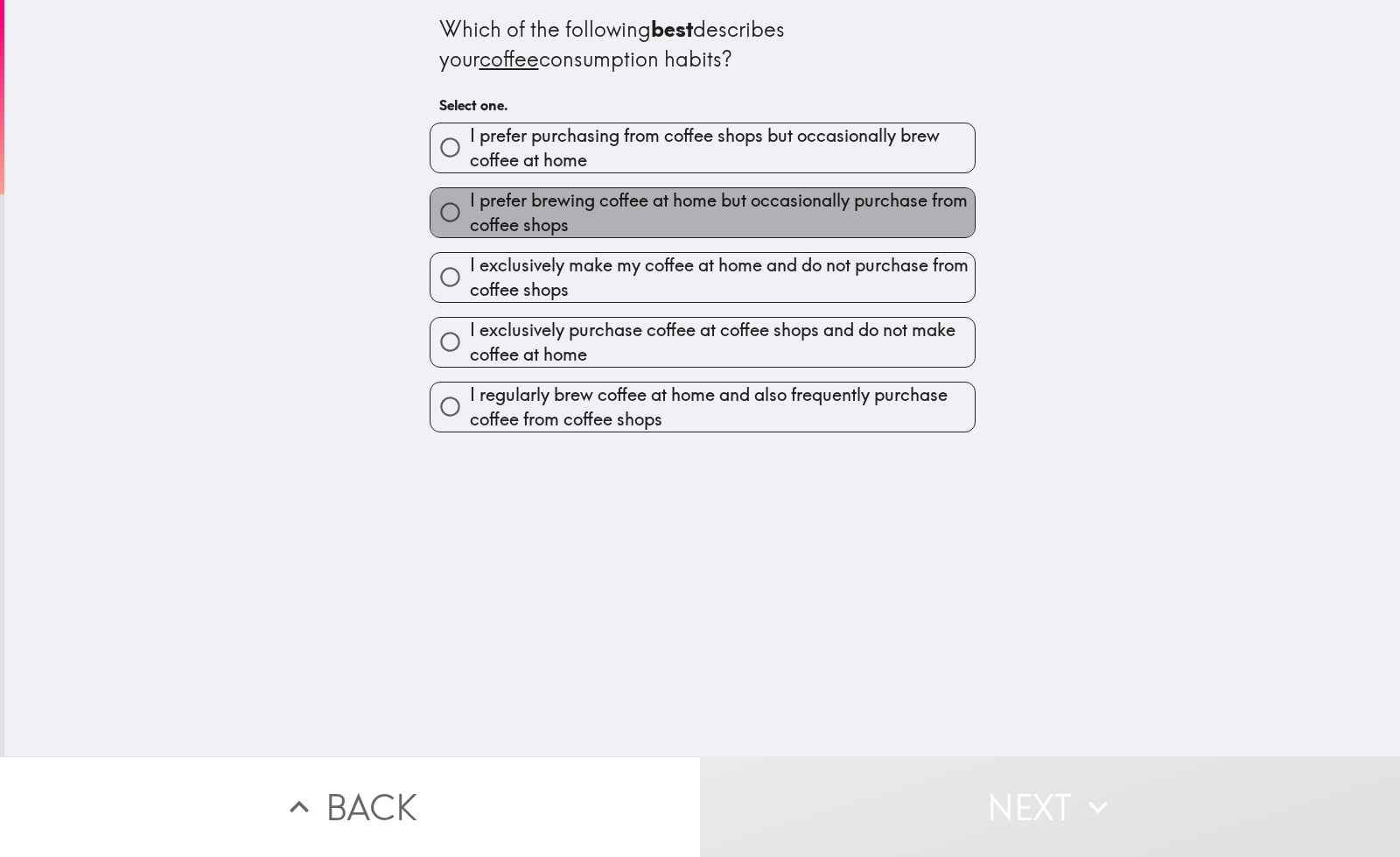
click at [575, 207] on span "I prefer brewing coffee at home but occasionally purchase from coffee shops" at bounding box center [722, 212] width 505 height 49
click at [470, 207] on input "I prefer brewing coffee at home but occasionally purchase from coffee shops" at bounding box center [450, 212] width 40 height 40
radio input "true"
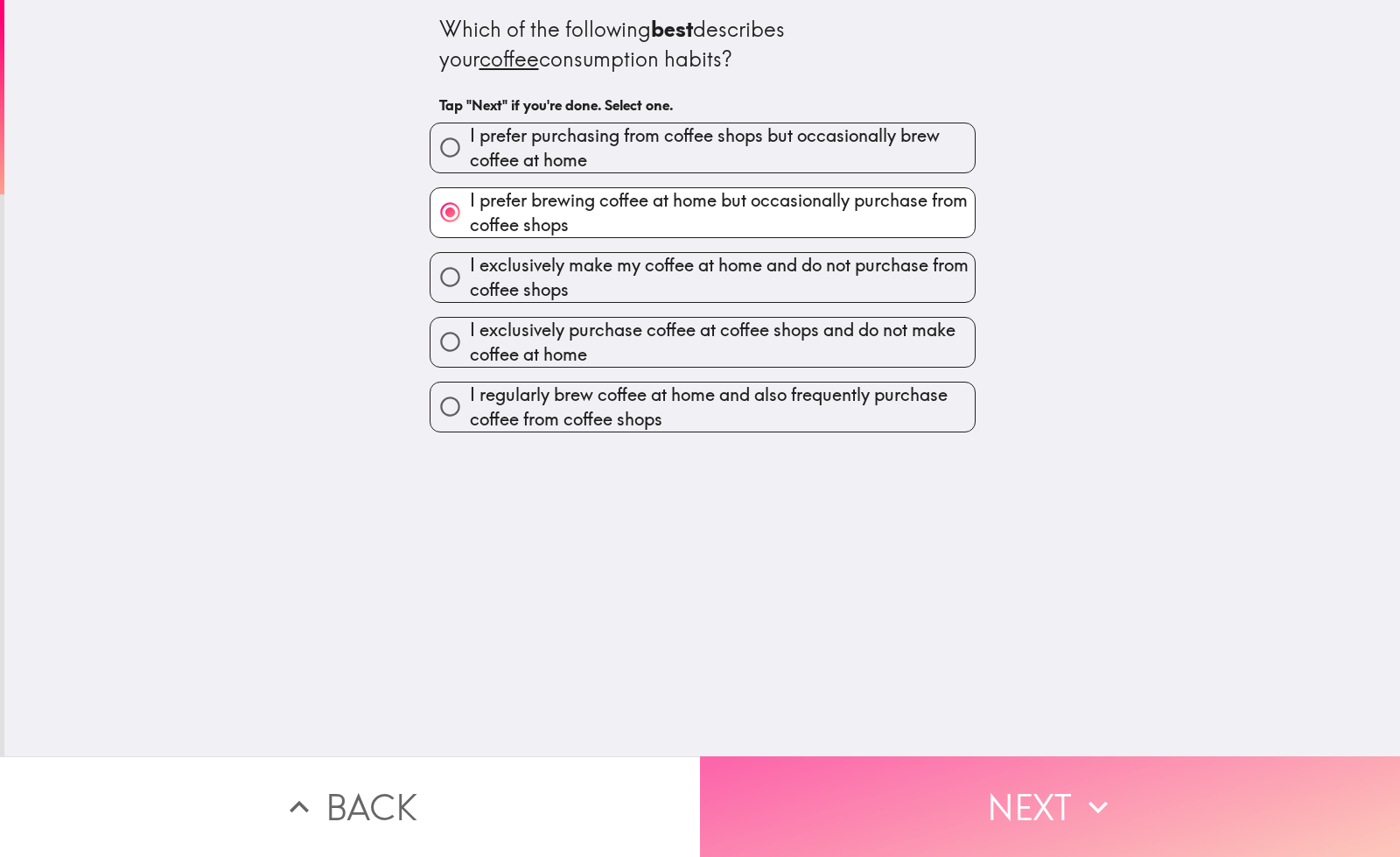
click at [847, 756] on button "Next" at bounding box center [1049, 807] width 700 height 101
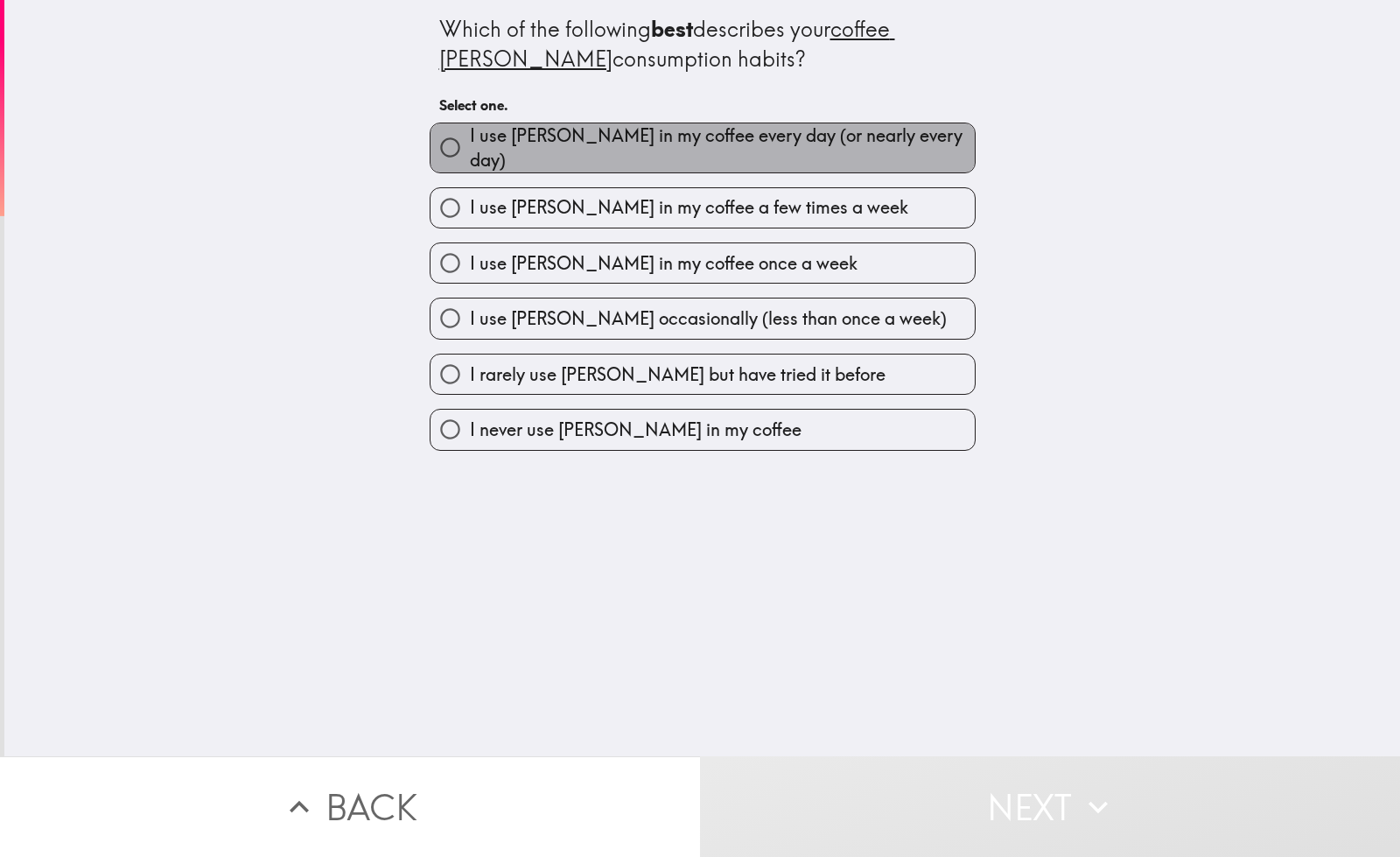
click at [786, 152] on span "I use [PERSON_NAME] in my coffee every day (or nearly every day)" at bounding box center [722, 147] width 505 height 49
click at [470, 152] on input "I use [PERSON_NAME] in my coffee every day (or nearly every day)" at bounding box center [450, 147] width 40 height 40
radio input "true"
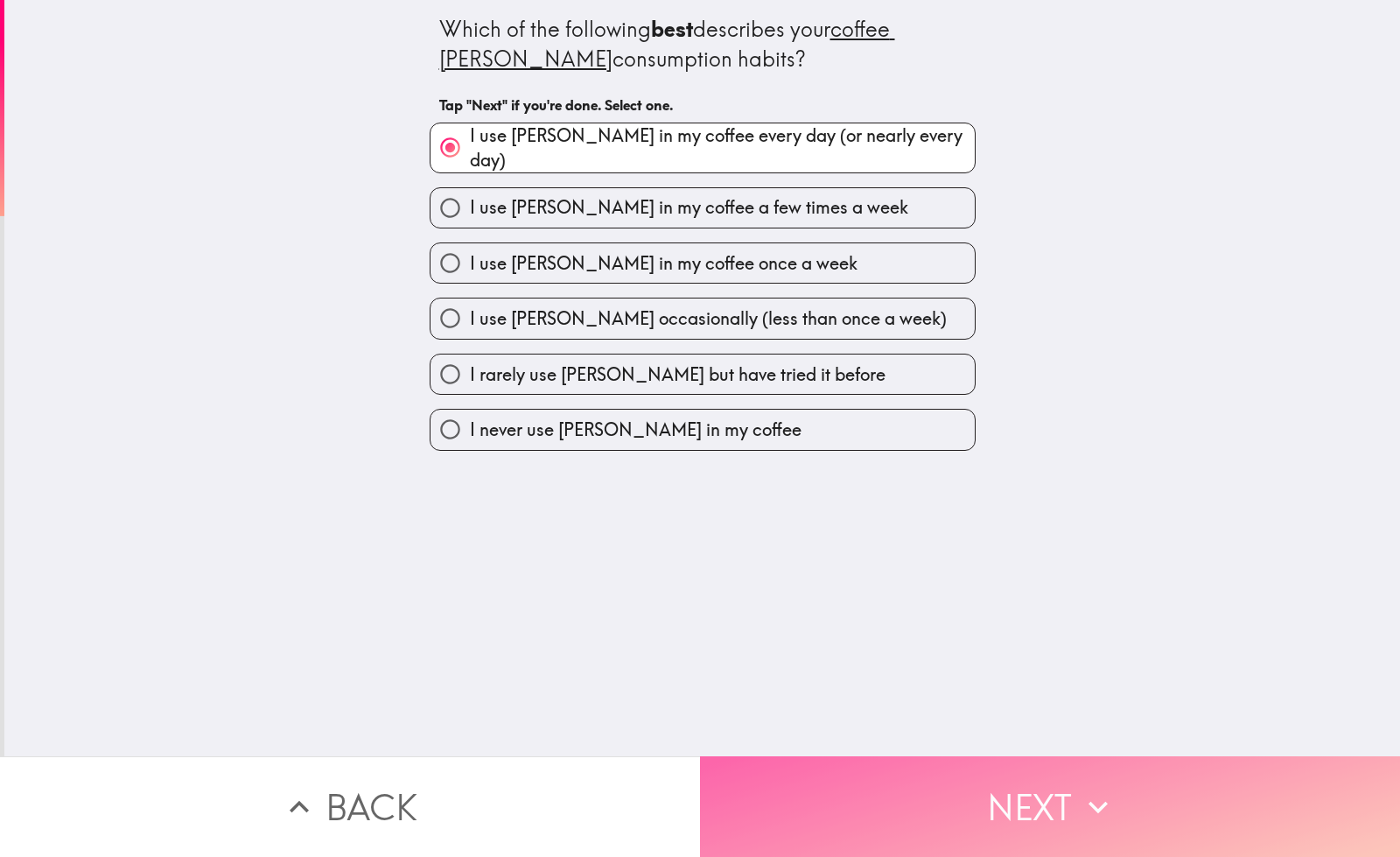
click at [858, 774] on button "Next" at bounding box center [1049, 807] width 700 height 101
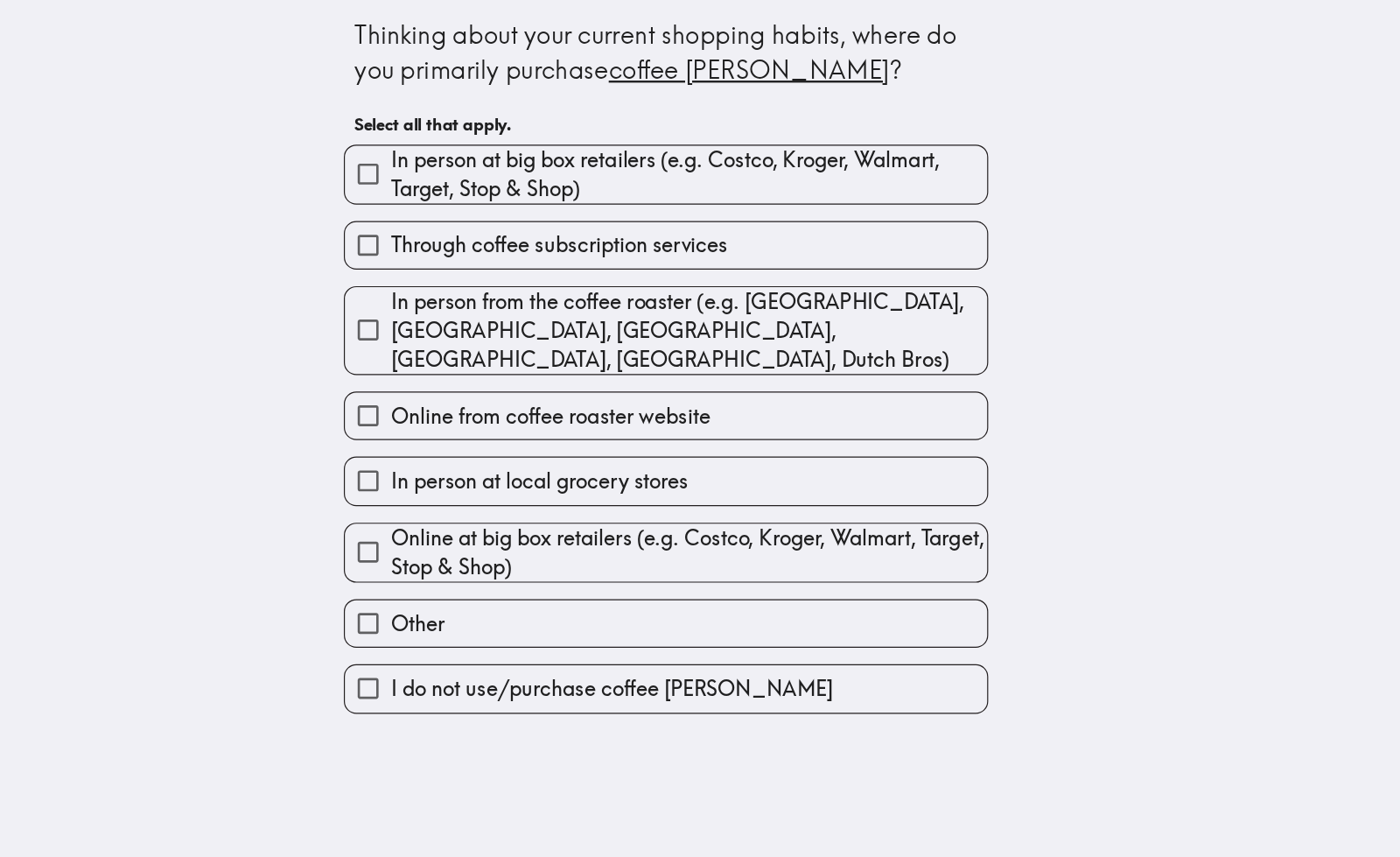
click at [608, 147] on span "In person at big box retailers (e.g. Costco, Kroger, Walmart, Target, Stop & Sh…" at bounding box center [722, 147] width 505 height 49
click at [470, 147] on input "In person at big box retailers (e.g. Costco, Kroger, Walmart, Target, Stop & Sh…" at bounding box center [450, 147] width 40 height 40
checkbox input "true"
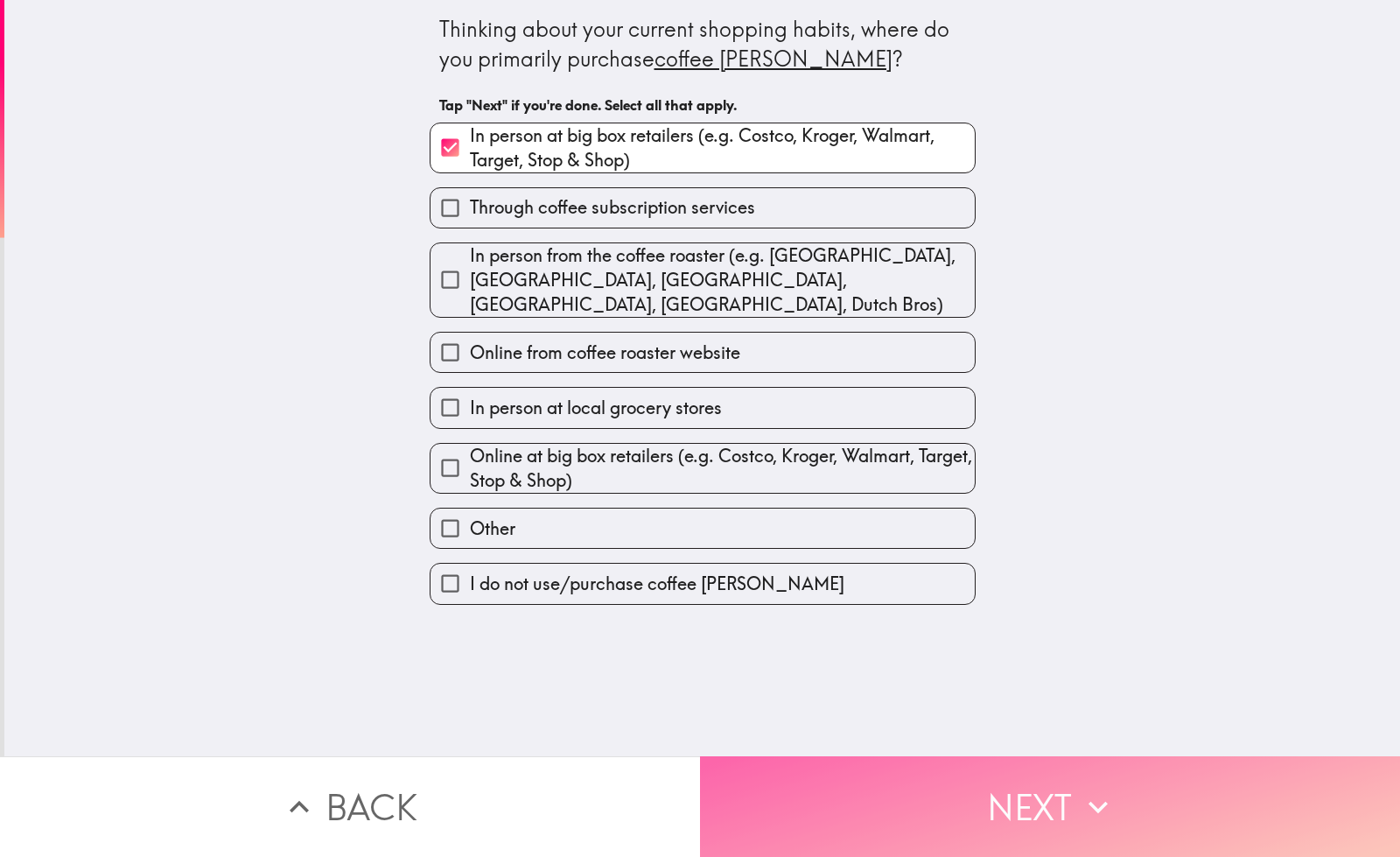
click at [770, 802] on button "Next" at bounding box center [1049, 807] width 700 height 101
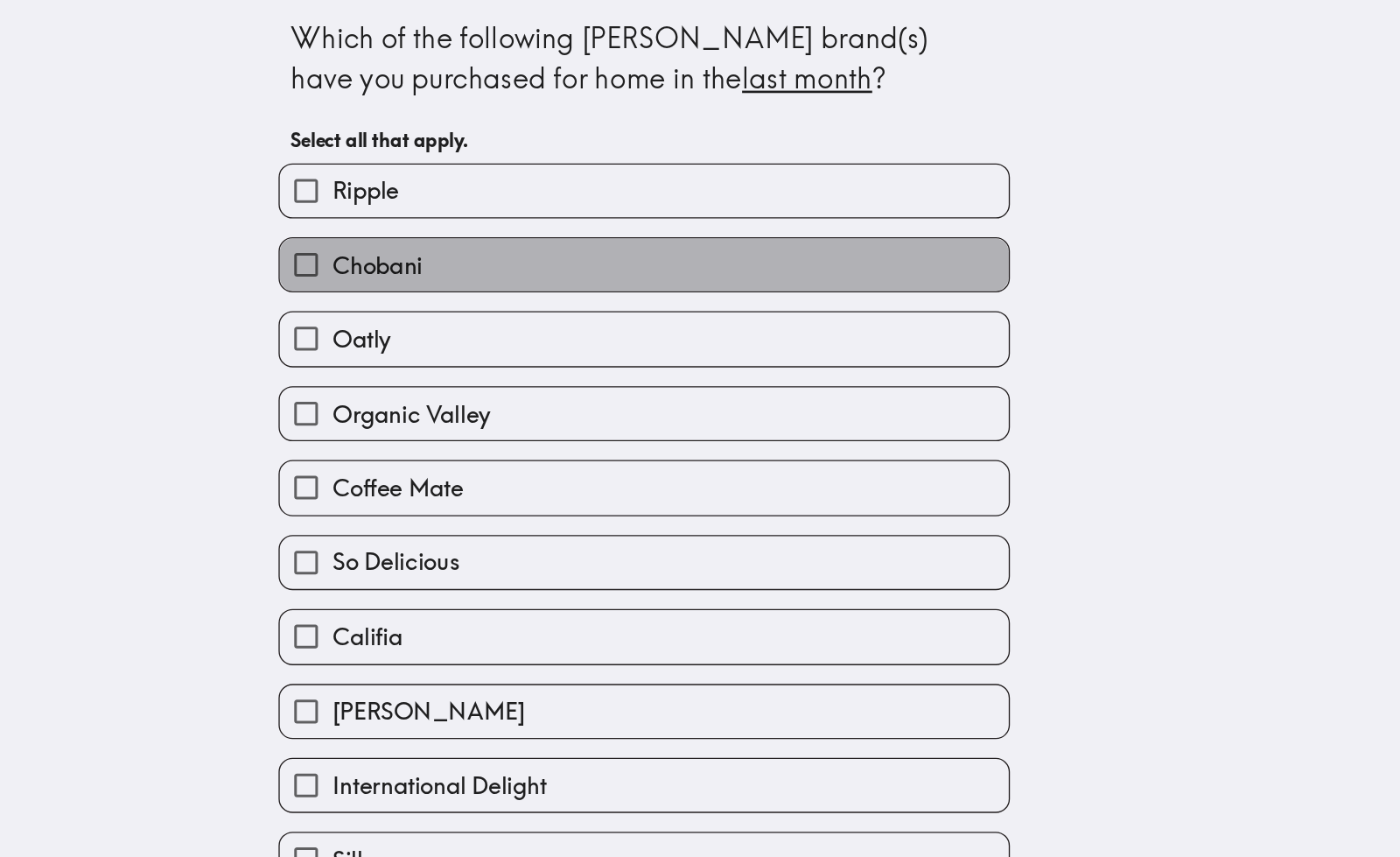
click at [789, 183] on label "Chobani" at bounding box center [702, 199] width 544 height 40
click at [470, 183] on input "Chobani" at bounding box center [450, 199] width 40 height 40
checkbox input "true"
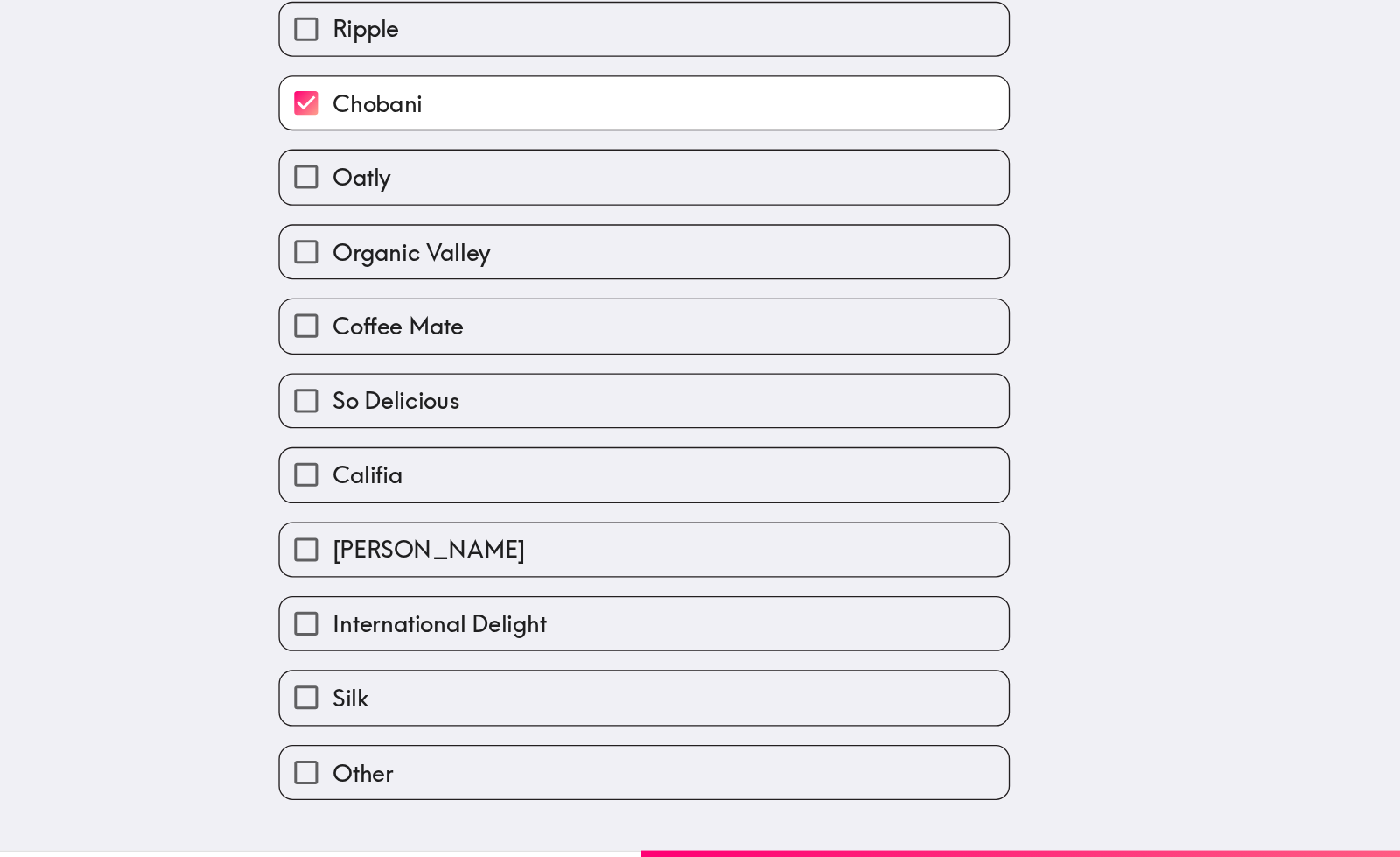
click at [664, 360] on label "Coffee Mate" at bounding box center [702, 365] width 544 height 40
click at [470, 360] on input "Coffee Mate" at bounding box center [450, 365] width 40 height 40
checkbox input "true"
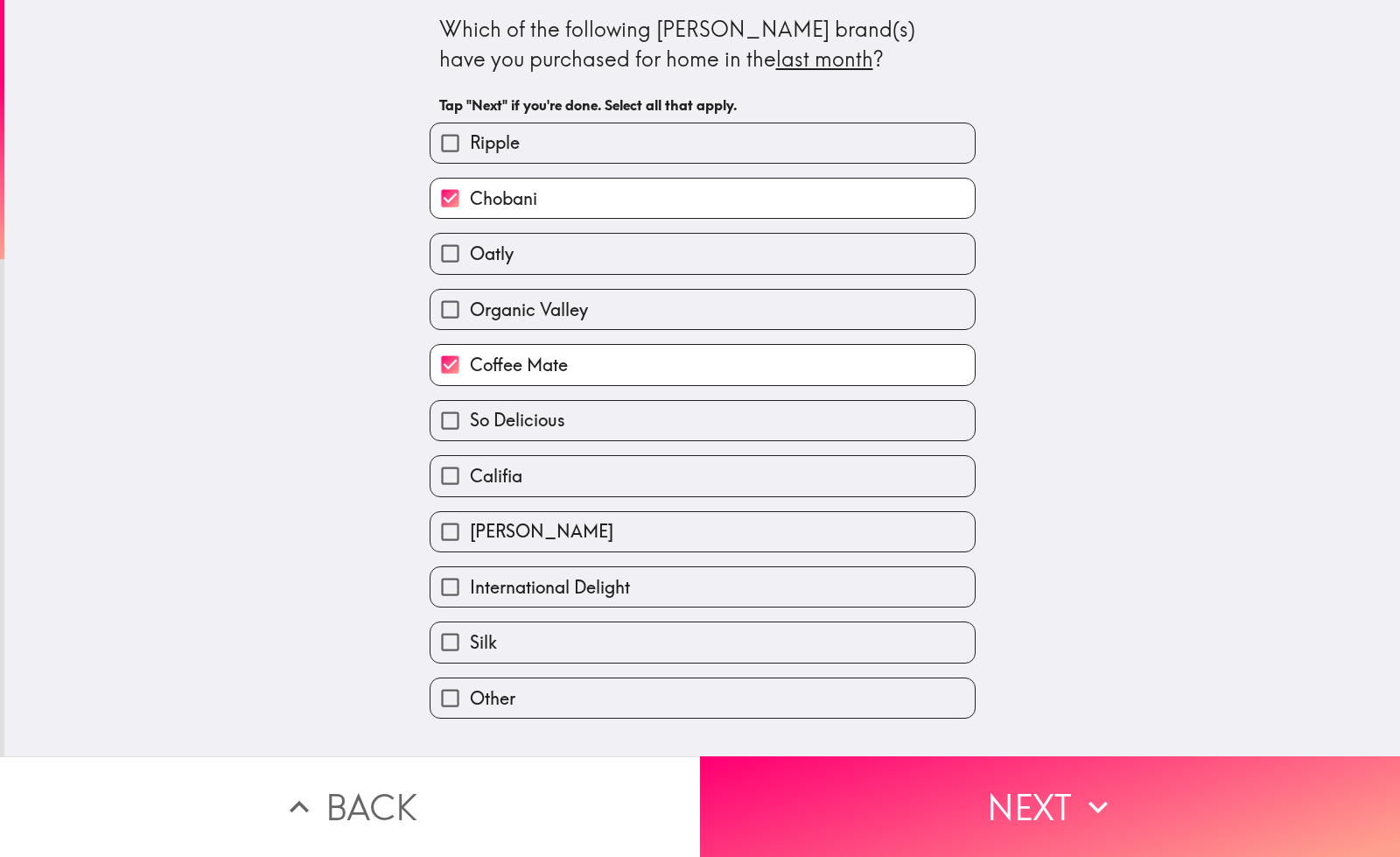
click at [579, 191] on label "Chobani" at bounding box center [702, 199] width 544 height 40
click at [470, 191] on input "Chobani" at bounding box center [450, 199] width 40 height 40
checkbox input "false"
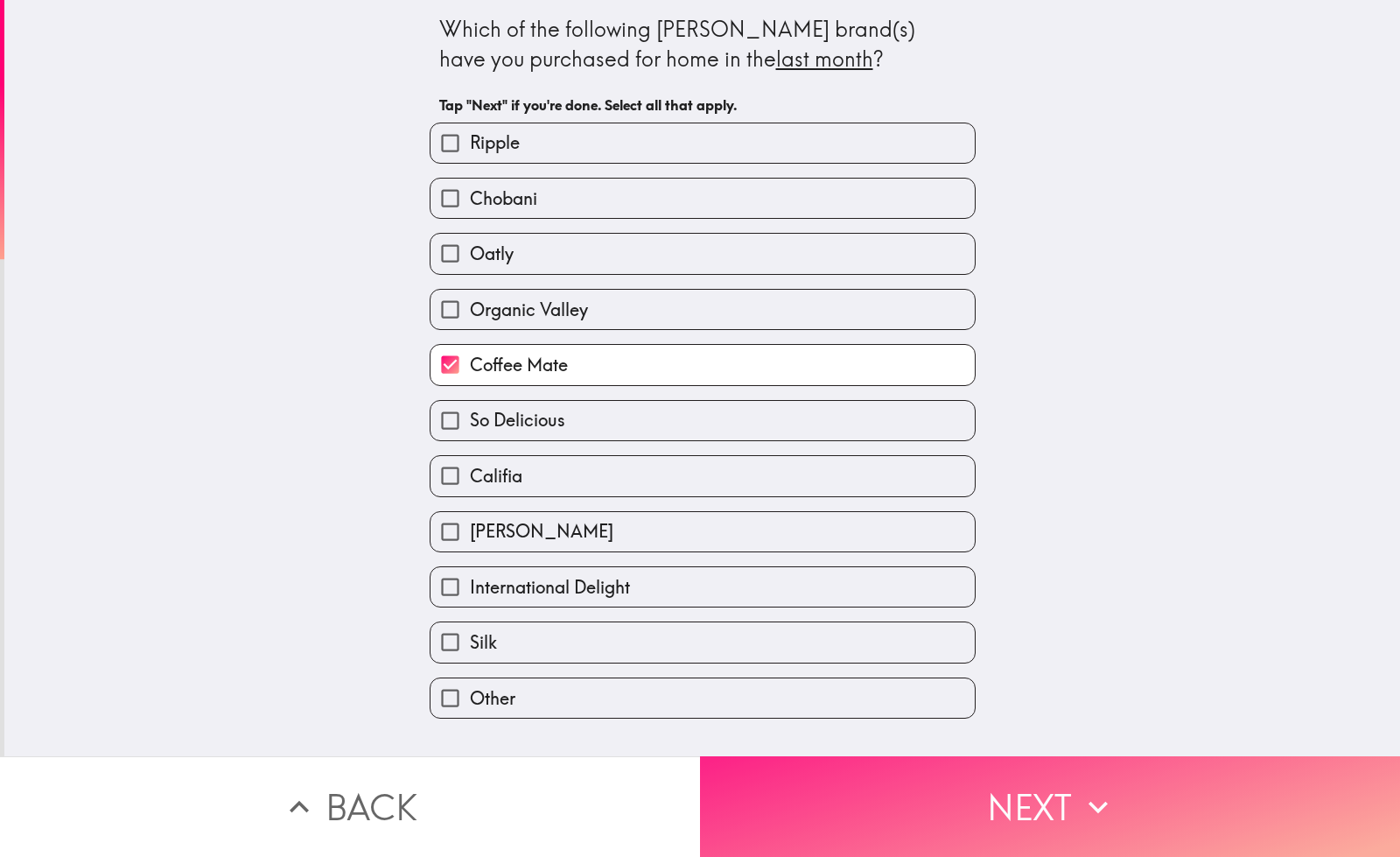
click at [882, 756] on button "Next" at bounding box center [1049, 807] width 700 height 101
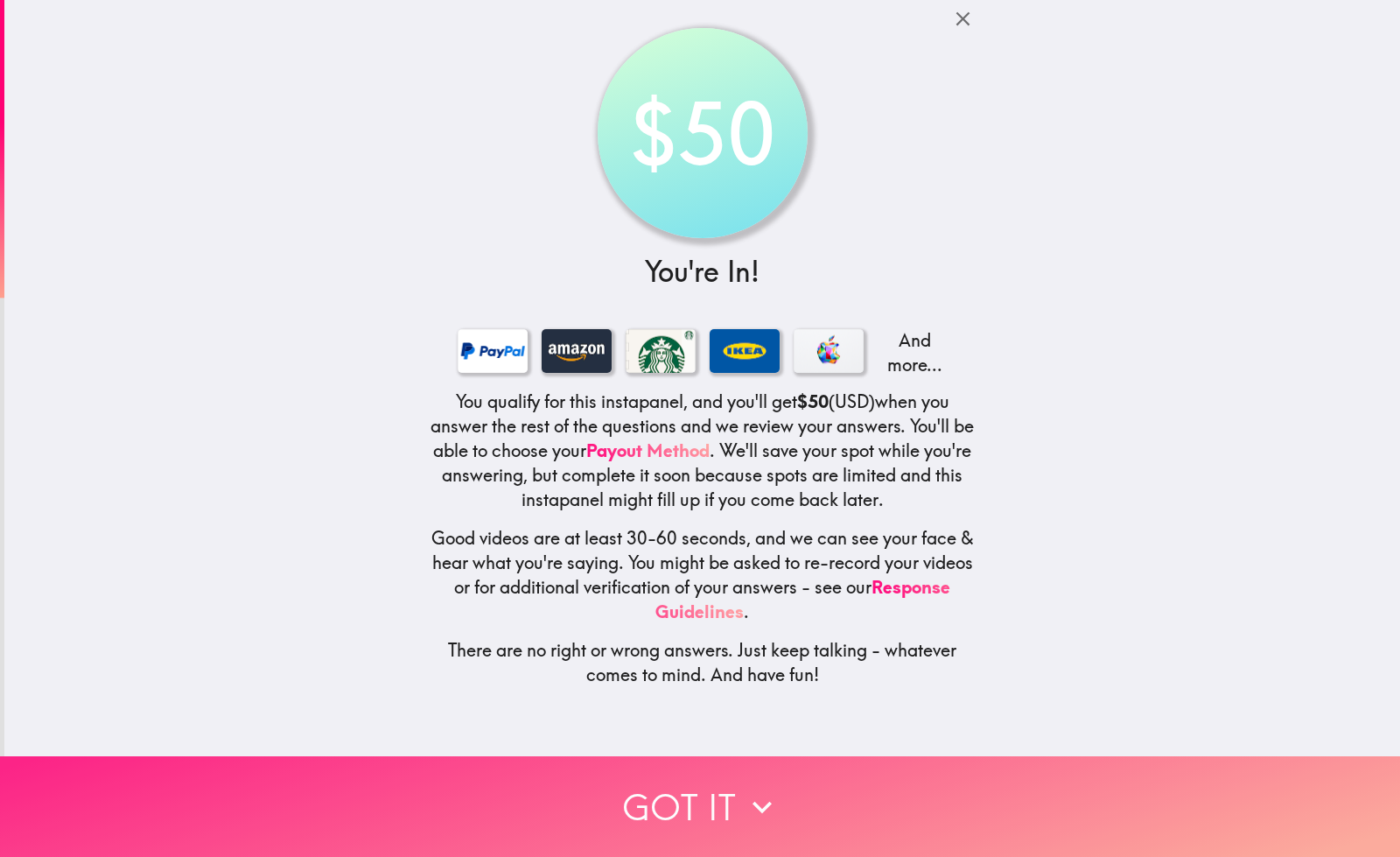
click at [613, 782] on button "Got it" at bounding box center [700, 807] width 1400 height 101
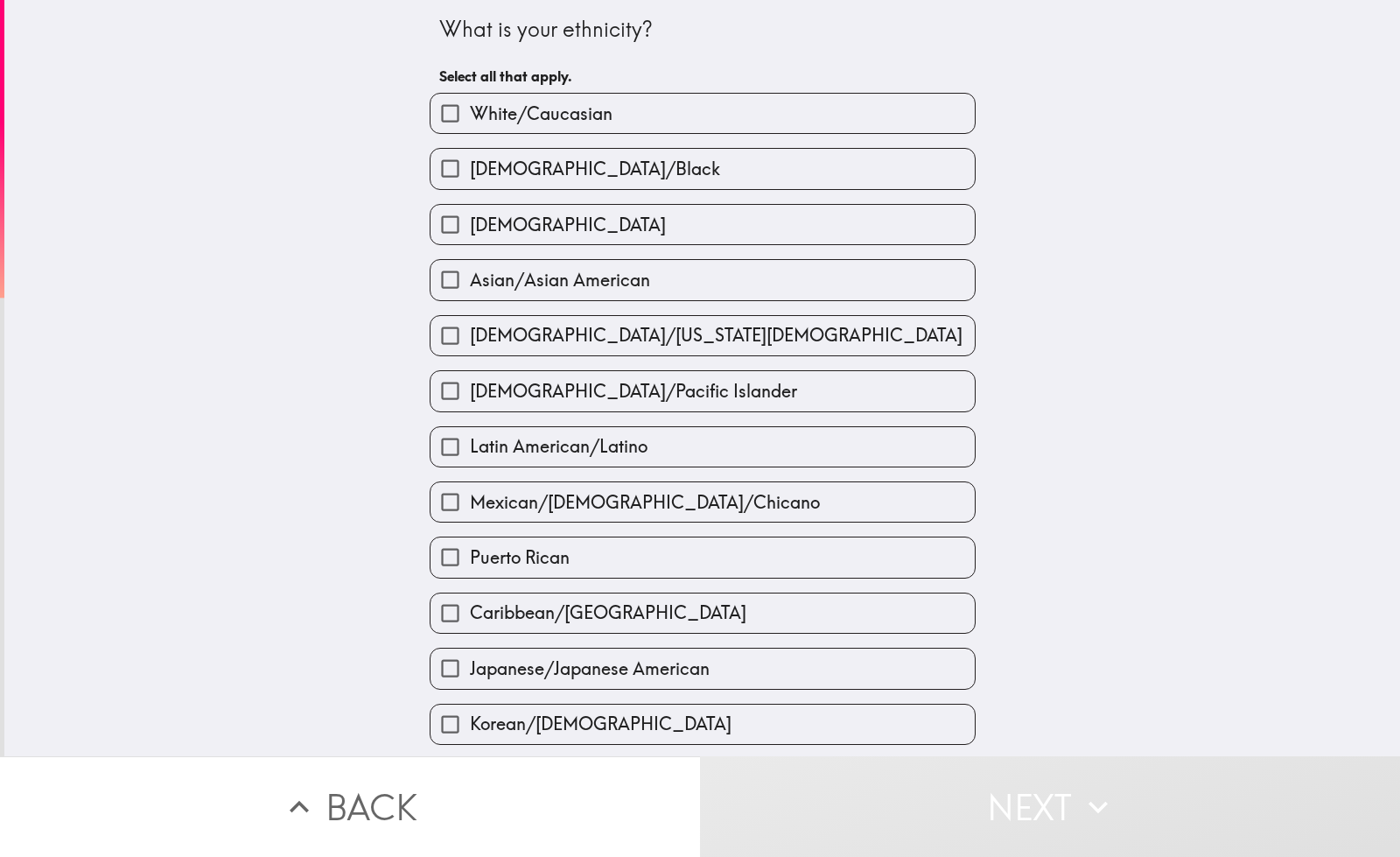
scroll to position [1, 0]
click at [443, 273] on input "Asian/Asian American" at bounding box center [450, 278] width 40 height 40
checkbox input "true"
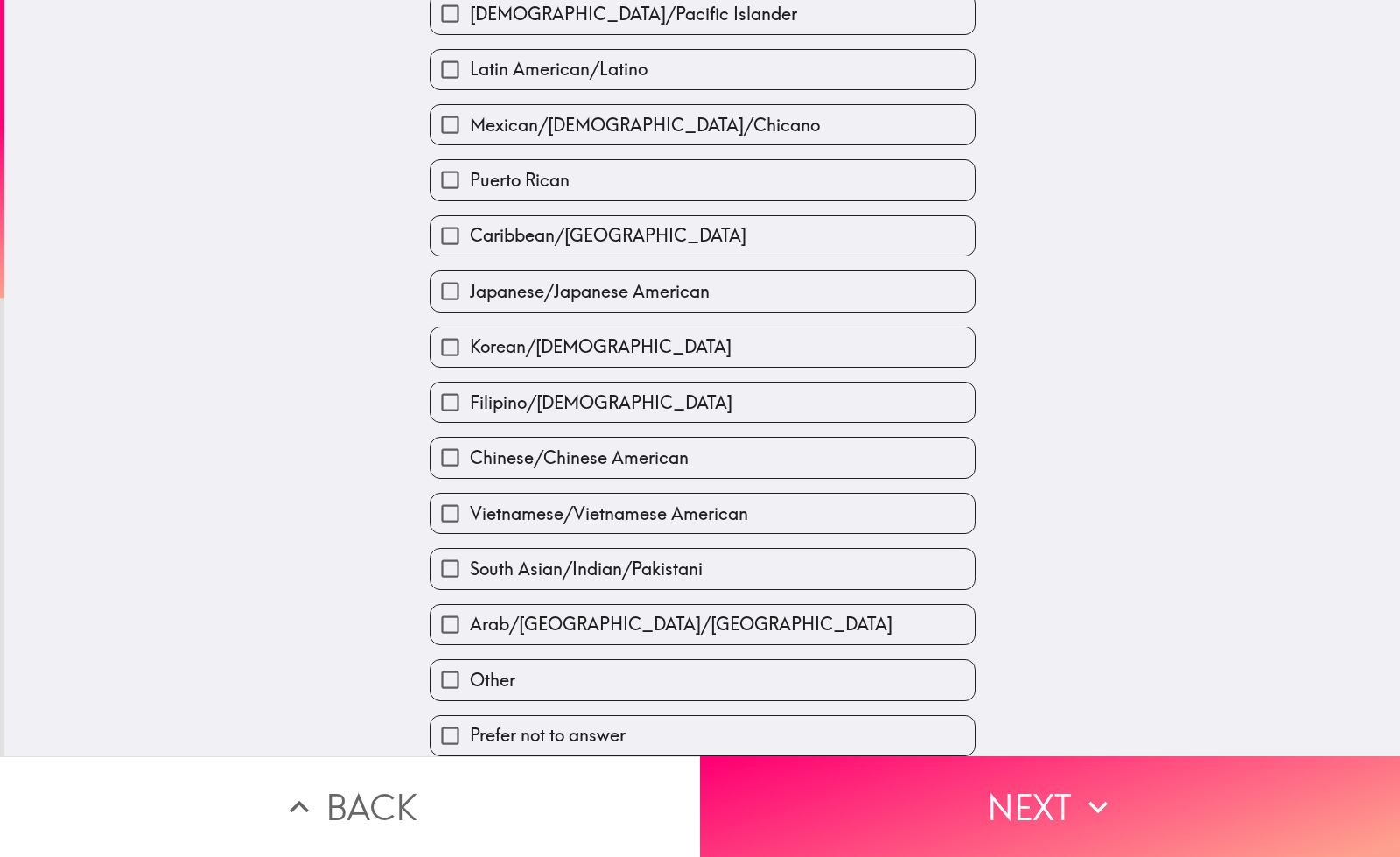
scroll to position [401, 0]
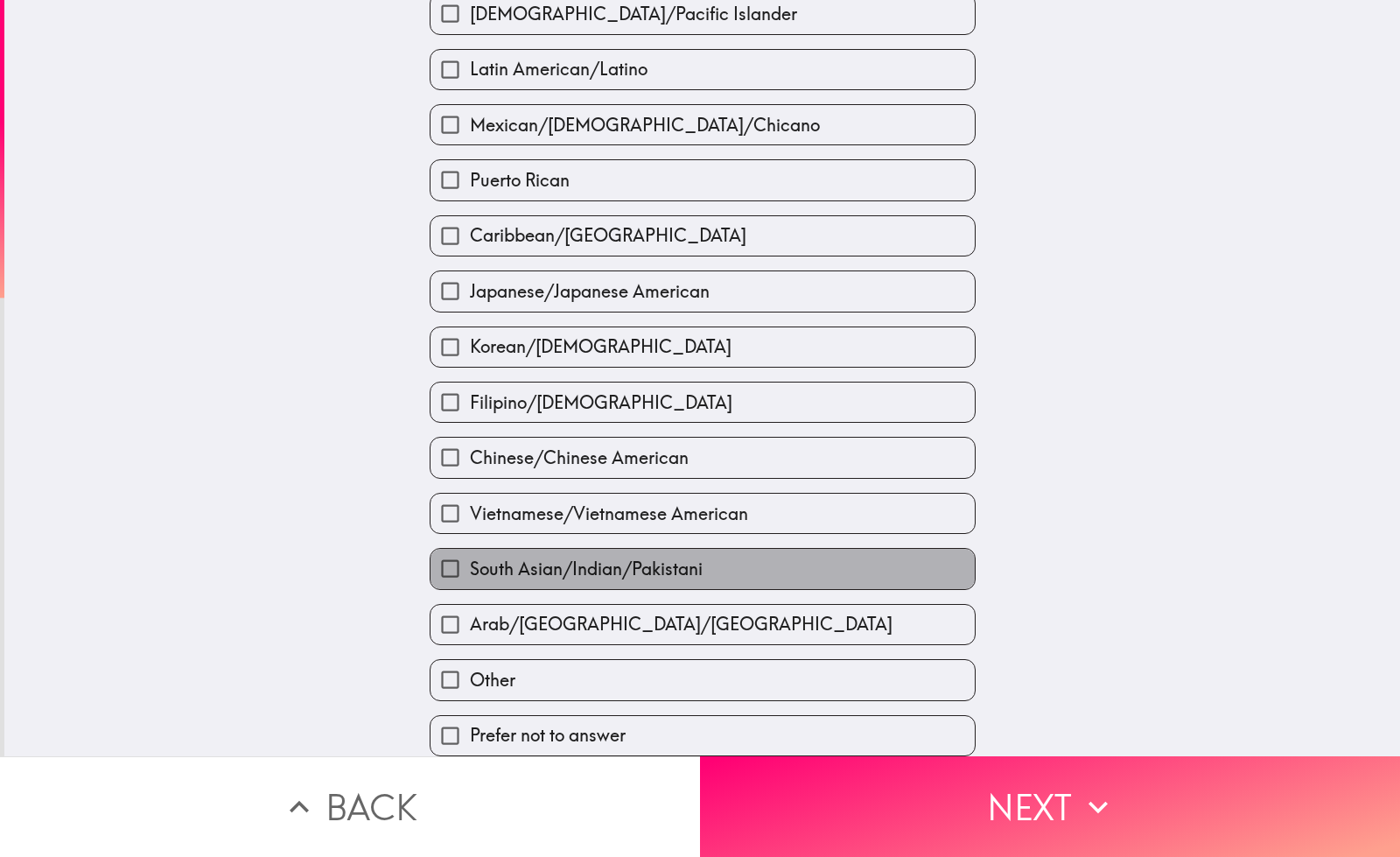
click at [734, 569] on label "South Asian/Indian/Pakistani" at bounding box center [702, 569] width 544 height 40
click at [470, 569] on input "South Asian/Indian/Pakistani" at bounding box center [450, 569] width 40 height 40
checkbox input "true"
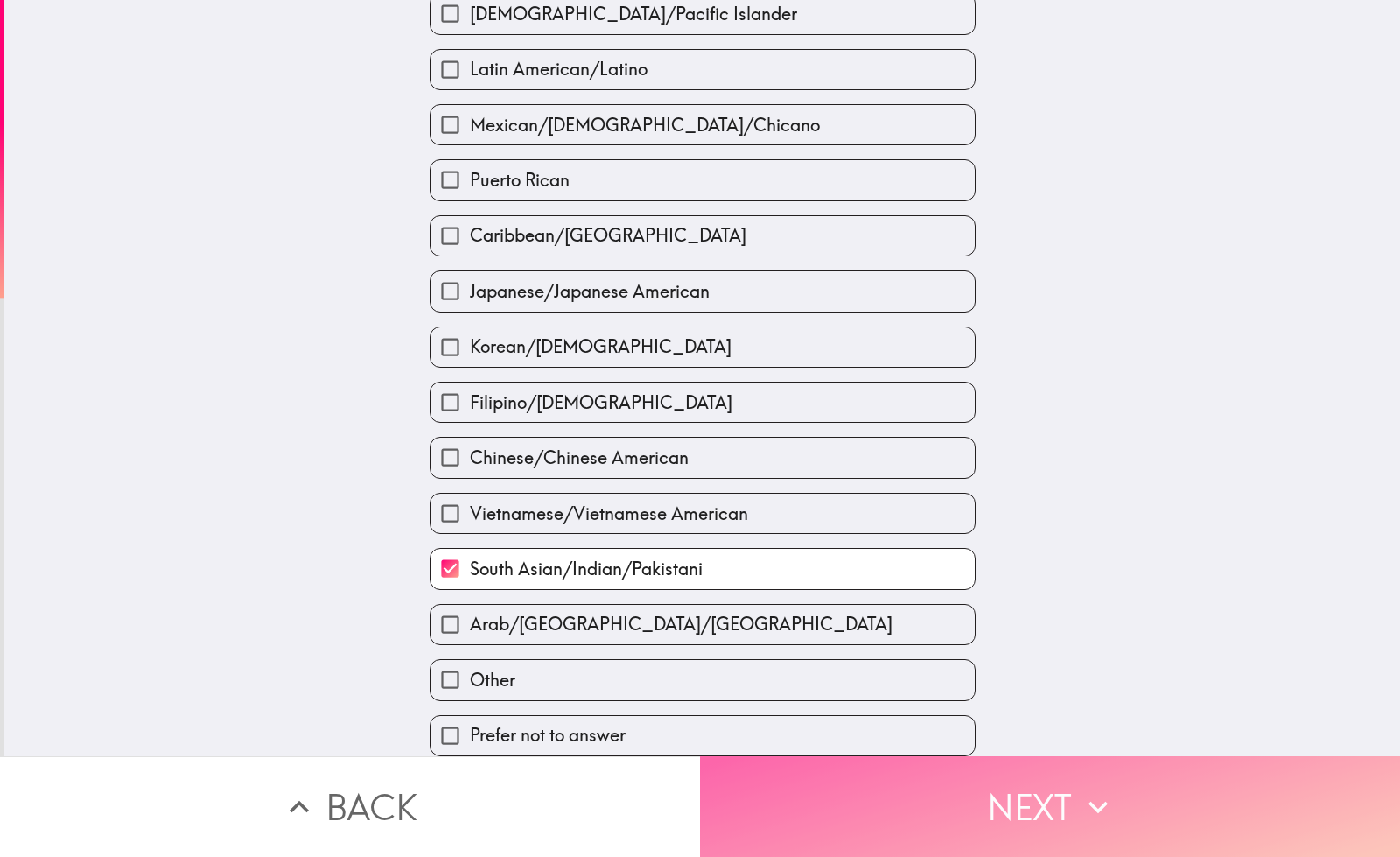
click at [794, 784] on button "Next" at bounding box center [1049, 807] width 700 height 101
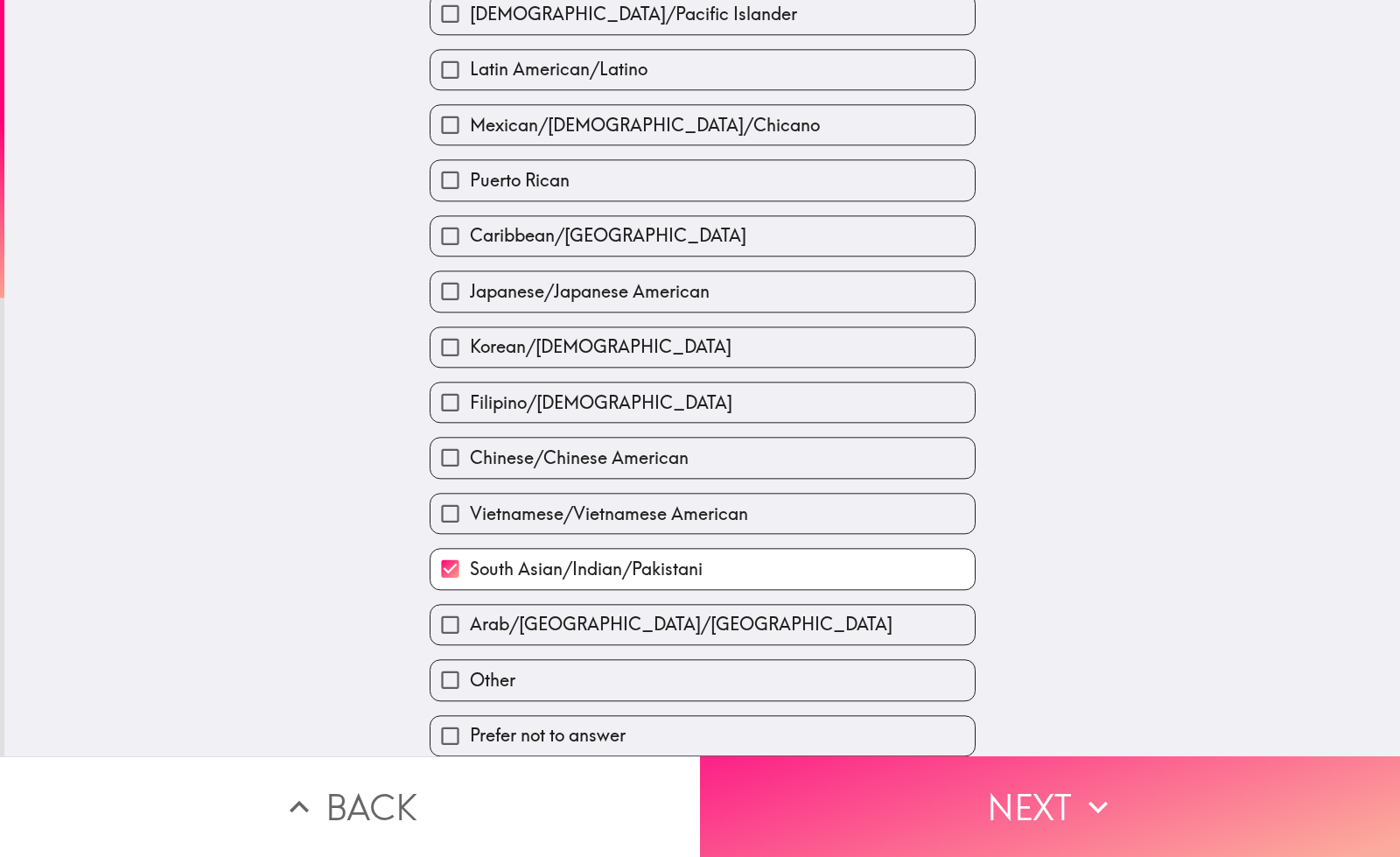
scroll to position [0, 0]
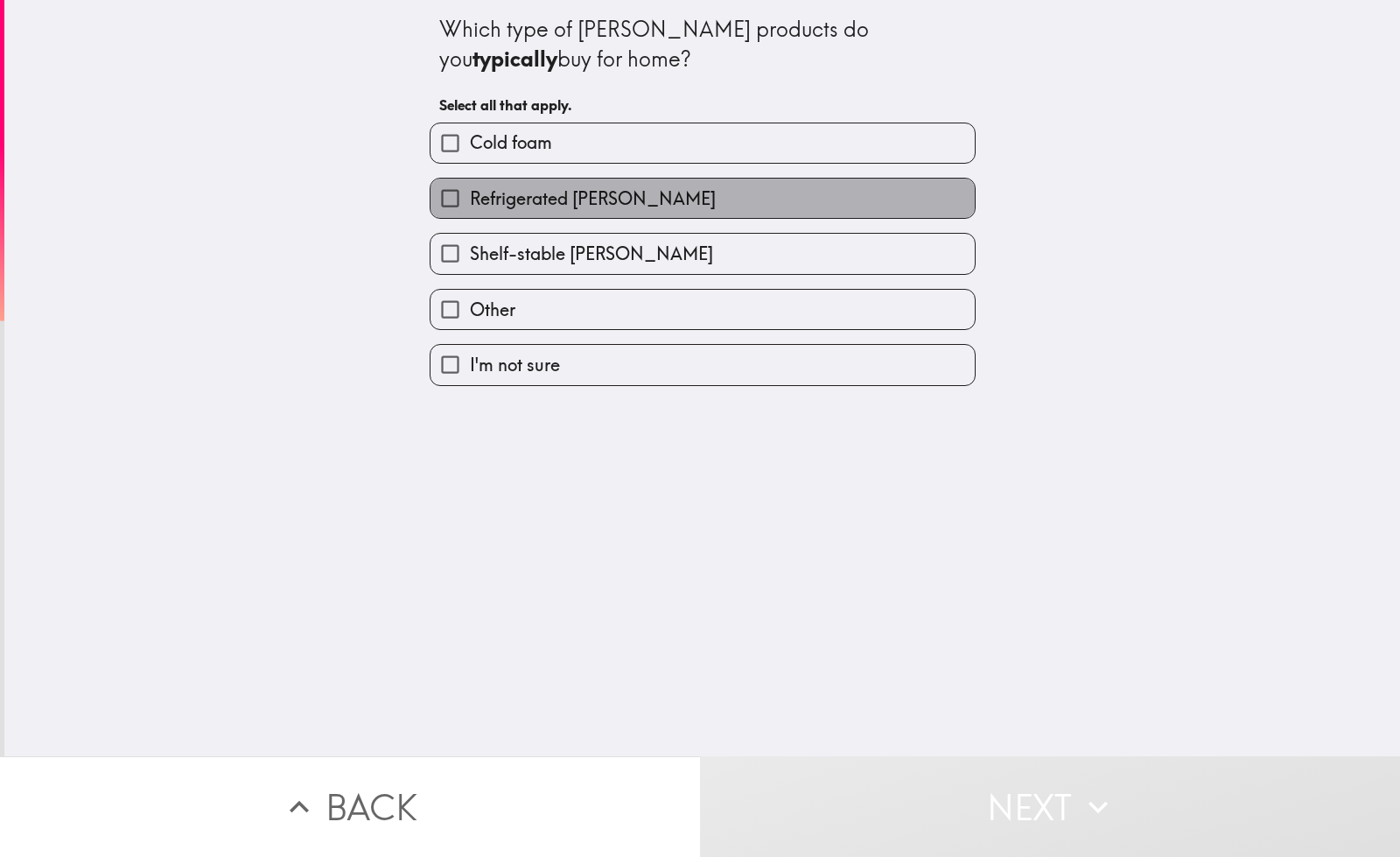
click at [674, 202] on label "Refrigerated [PERSON_NAME]" at bounding box center [702, 199] width 544 height 40
click at [470, 202] on input "Refrigerated [PERSON_NAME]" at bounding box center [450, 199] width 40 height 40
checkbox input "true"
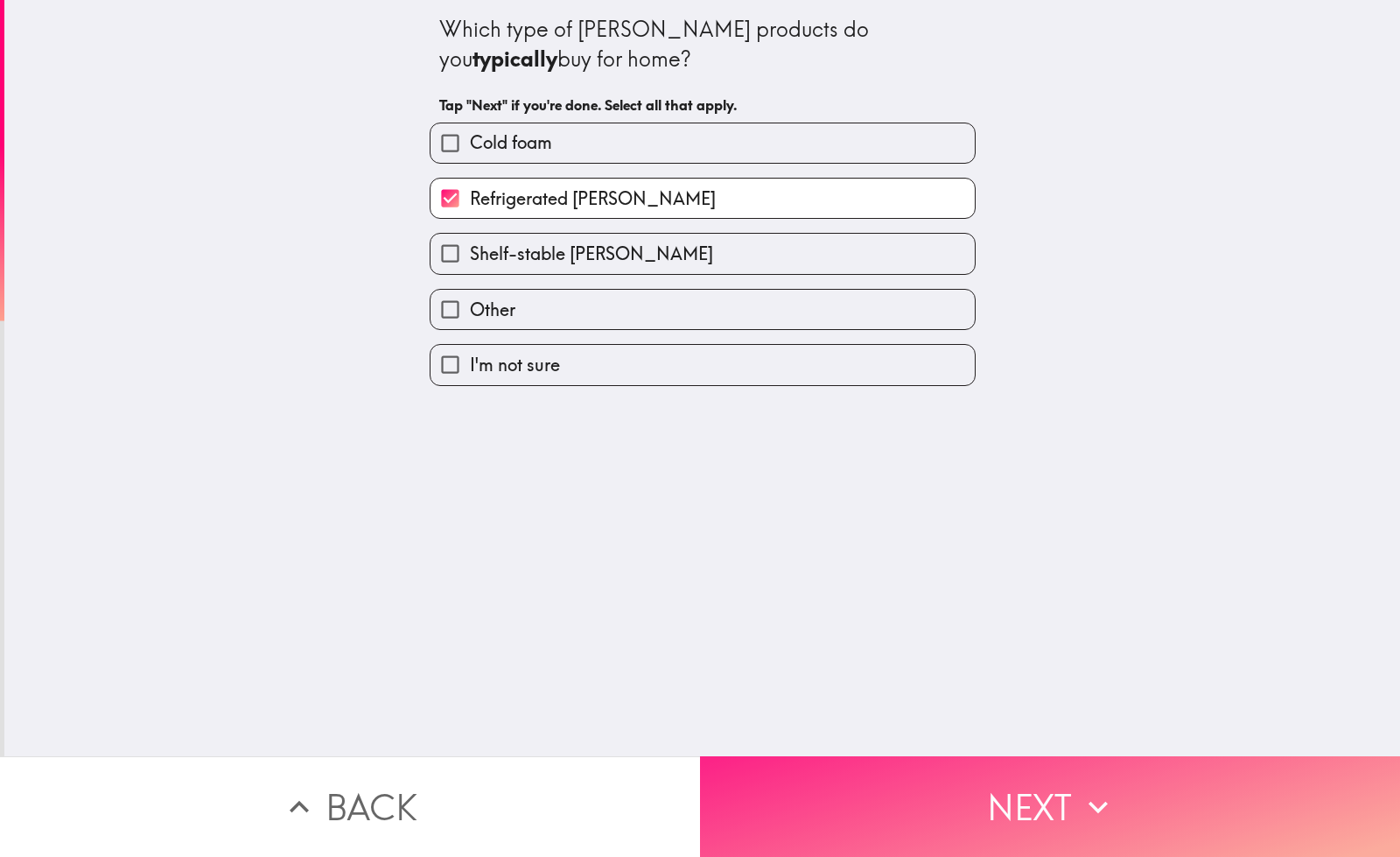
click at [854, 764] on button "Next" at bounding box center [1049, 807] width 700 height 101
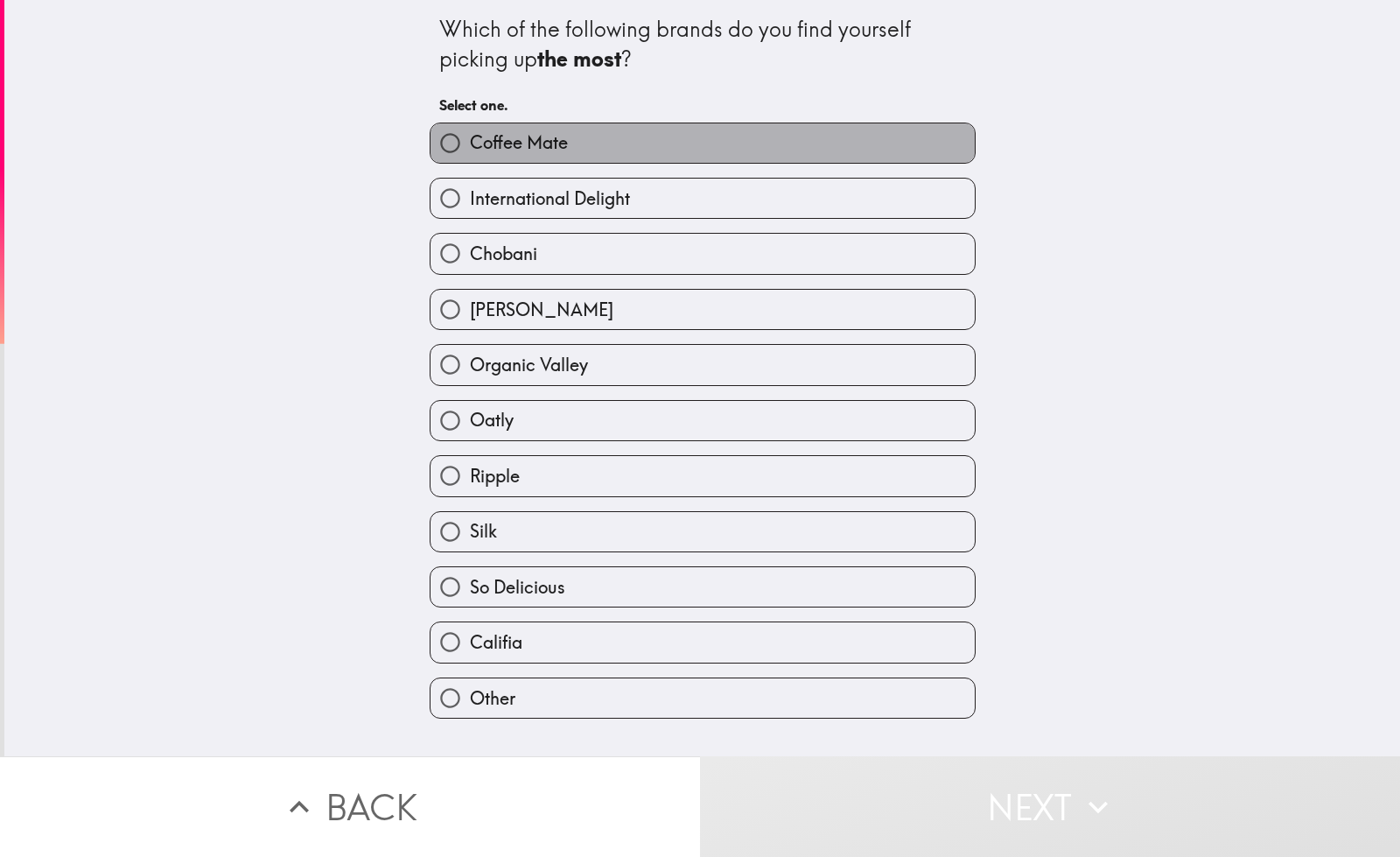
click at [782, 133] on label "Coffee Mate" at bounding box center [702, 143] width 544 height 40
click at [470, 133] on input "Coffee Mate" at bounding box center [450, 143] width 40 height 40
radio input "true"
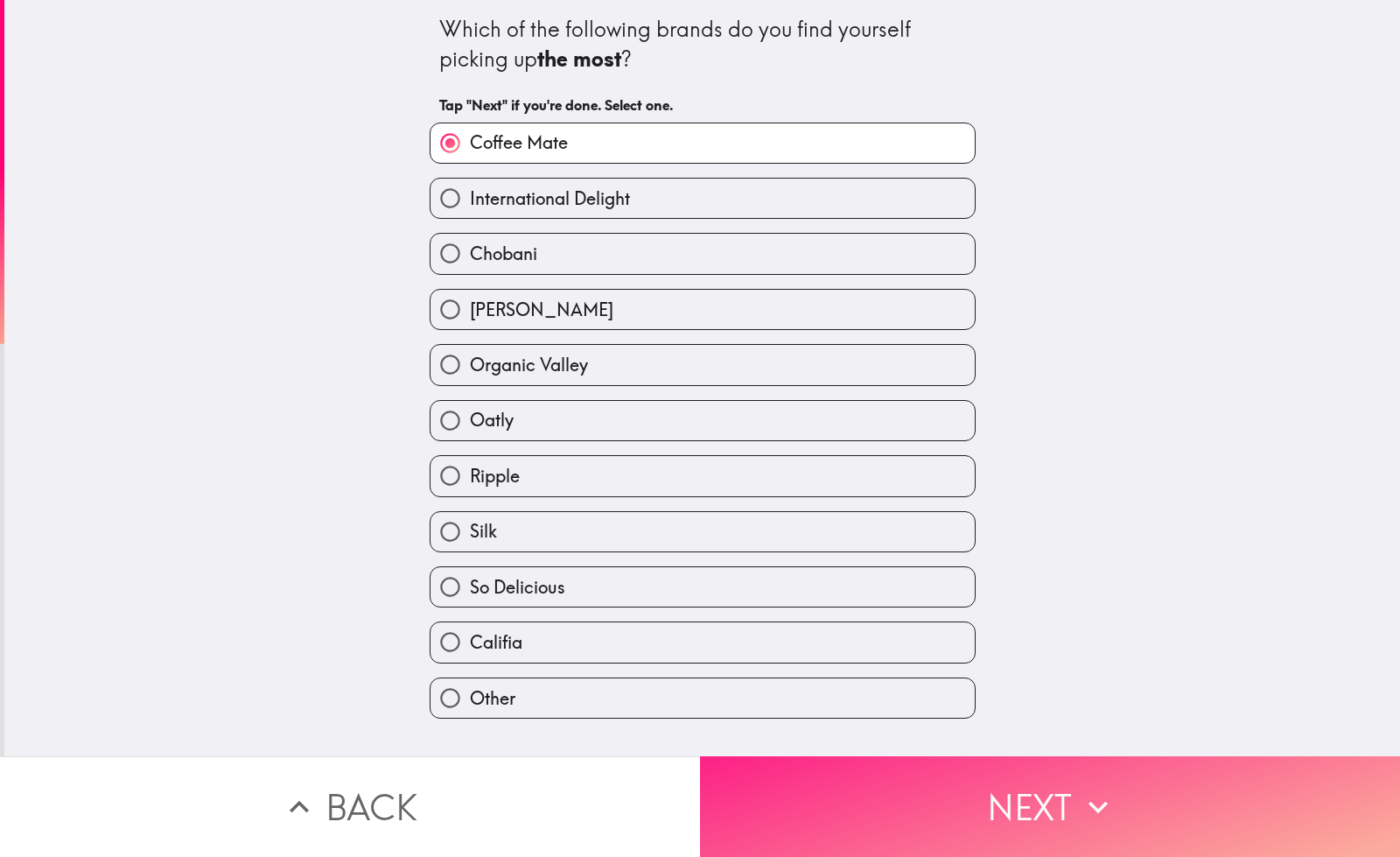
click at [1012, 782] on button "Next" at bounding box center [1049, 807] width 700 height 101
